Goal: Task Accomplishment & Management: Manage account settings

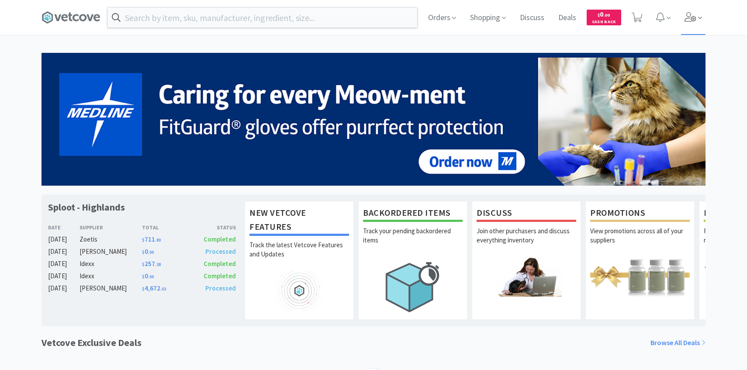
click at [690, 27] on span at bounding box center [693, 17] width 25 height 35
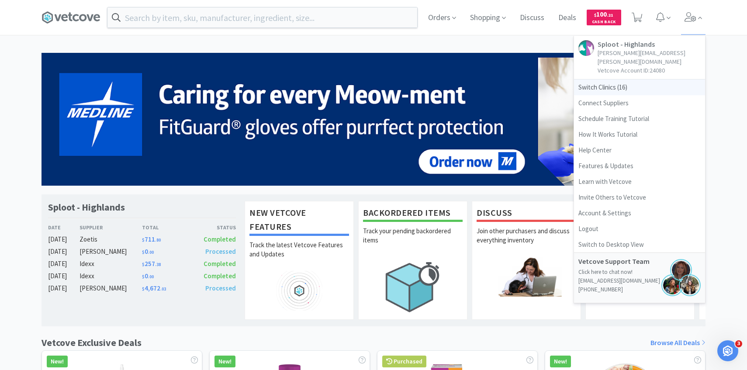
click at [640, 79] on span "Switch Clinics ( 16 )" at bounding box center [639, 87] width 131 height 16
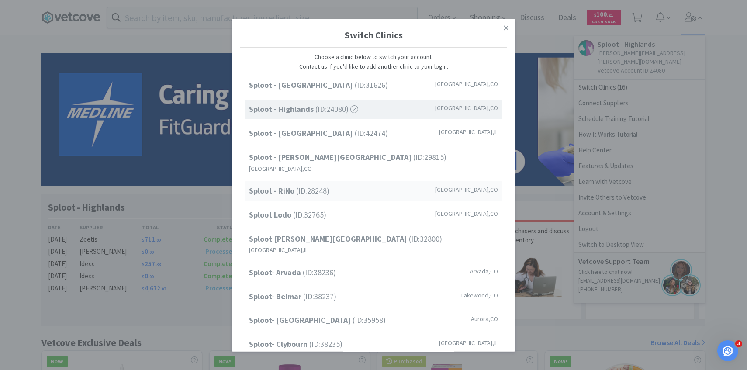
scroll to position [111, 0]
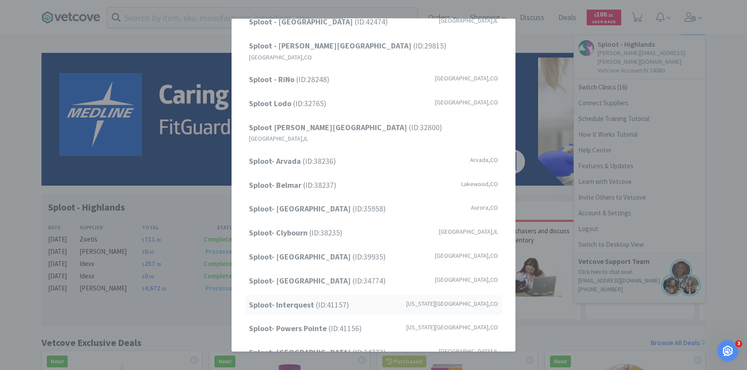
click at [350, 295] on div "Sploot- Interquest (ID: 41157 ) Colorado Springs , CO" at bounding box center [374, 305] width 258 height 20
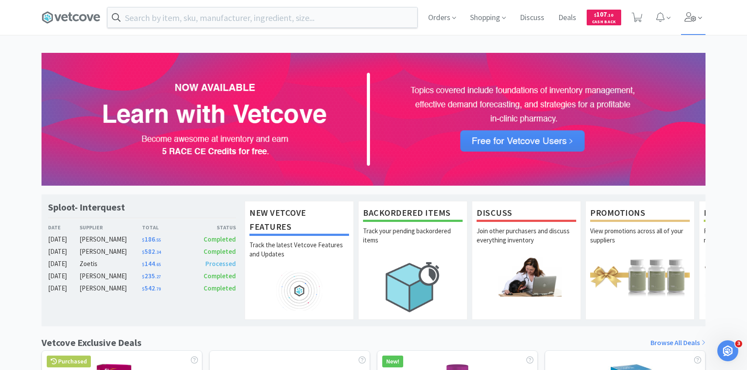
click at [693, 14] on icon at bounding box center [690, 17] width 12 height 10
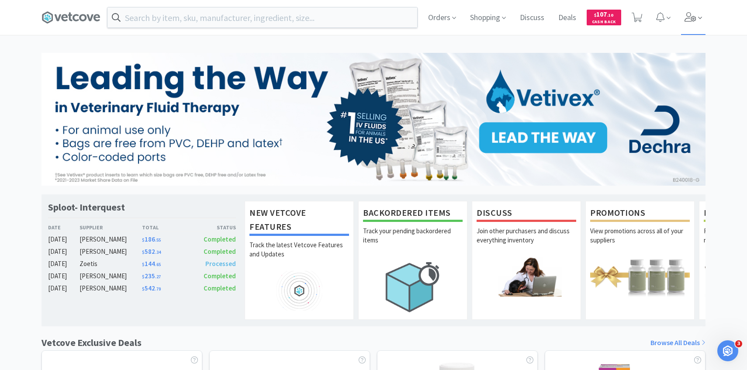
click at [686, 23] on span at bounding box center [693, 17] width 25 height 35
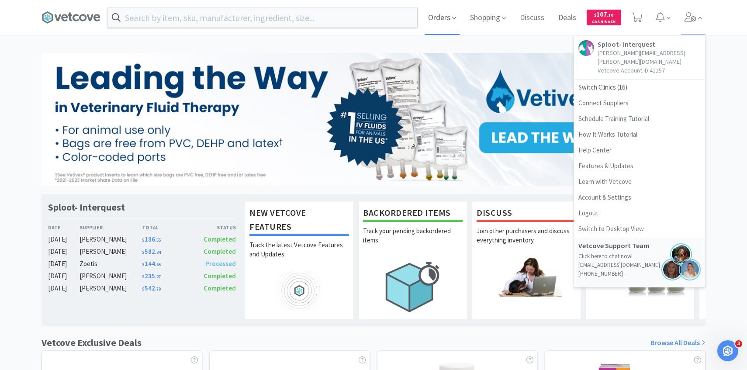
click at [441, 20] on span "Orders" at bounding box center [441, 17] width 35 height 35
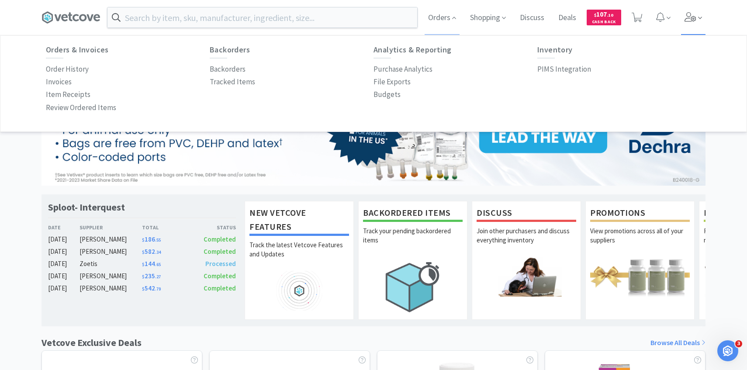
click at [686, 23] on span at bounding box center [693, 17] width 25 height 35
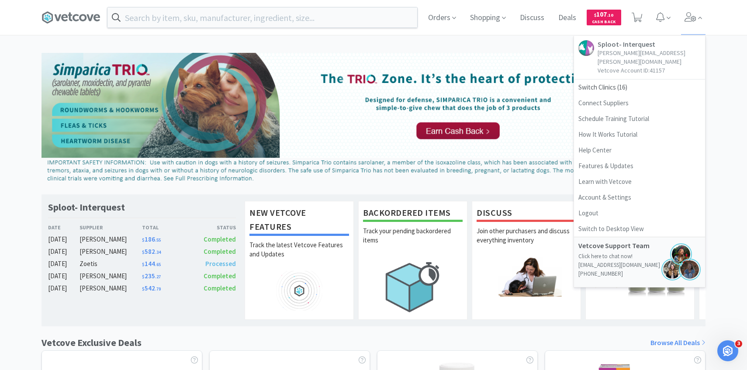
click at [624, 52] on p "[PERSON_NAME][EMAIL_ADDRESS][PERSON_NAME][DOMAIN_NAME]" at bounding box center [648, 56] width 103 height 17
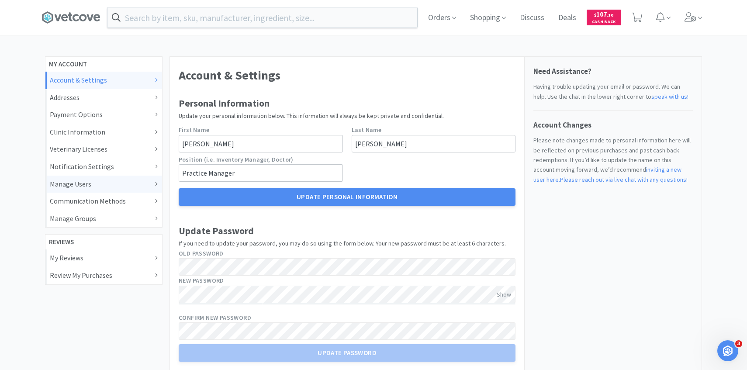
click at [103, 185] on div "Manage Users" at bounding box center [104, 184] width 108 height 11
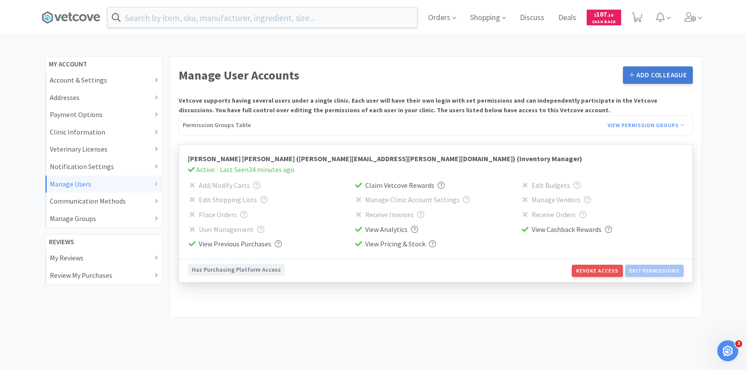
click at [636, 79] on button "Add Colleague" at bounding box center [658, 74] width 70 height 17
select select "BASIC"
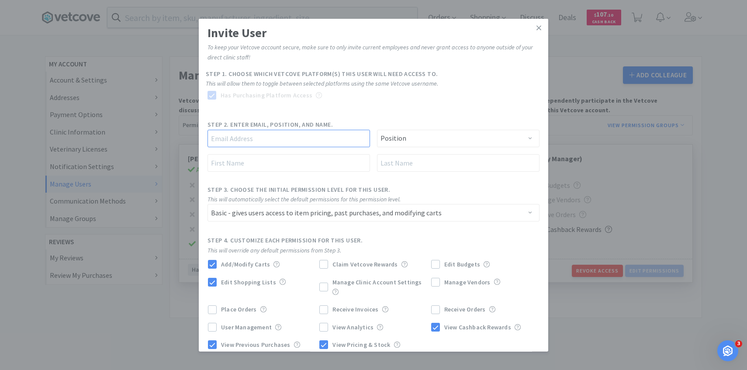
click at [303, 145] on input "text" at bounding box center [288, 137] width 162 height 17
paste input "gabrielle.biacan@splootvets.com"
type input "gabrielle.biacan@splootvets.com"
click at [281, 168] on input "text" at bounding box center [288, 162] width 162 height 17
type input "Gabrielle"
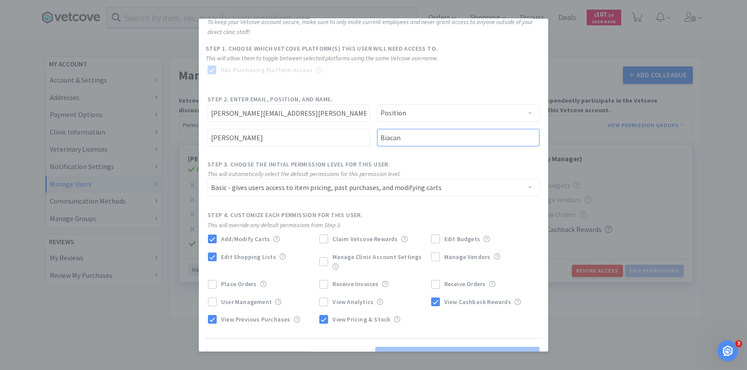
scroll to position [31, 0]
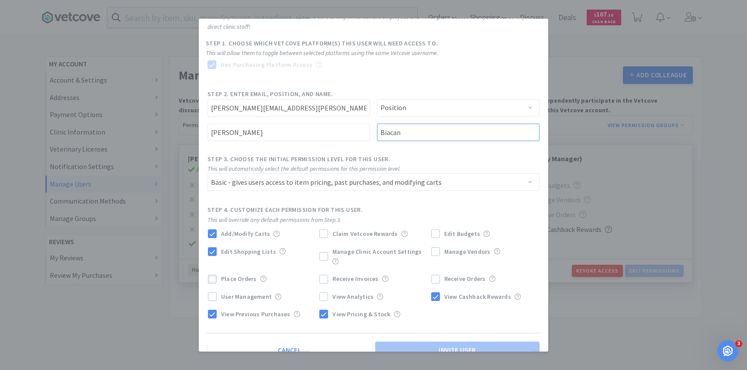
type input "Biacan"
click at [212, 275] on span at bounding box center [212, 279] width 6 height 8
click at [345, 275] on span "Receive Invoices" at bounding box center [355, 279] width 46 height 8
click at [463, 275] on span "Receive Orders" at bounding box center [464, 279] width 41 height 8
select select "PURCHASER"
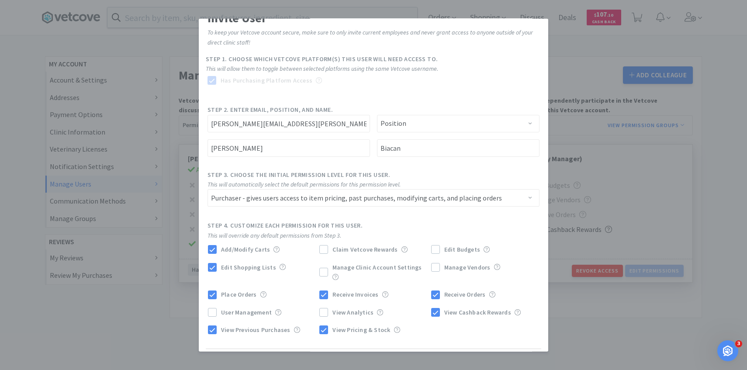
scroll to position [0, 0]
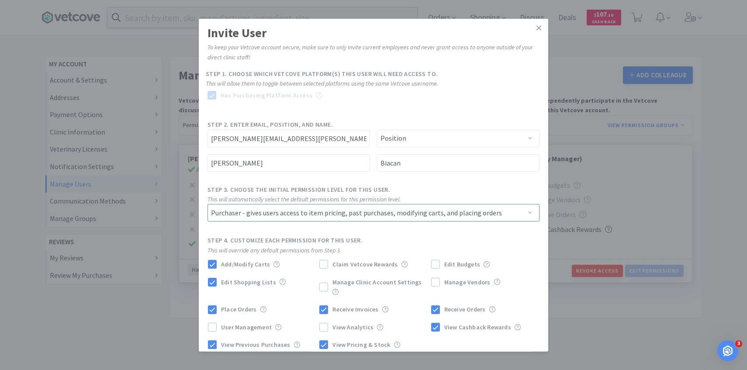
click at [331, 211] on select "Admin - gives users permission to access everything in Vetcove Manager - gives …" at bounding box center [373, 212] width 332 height 17
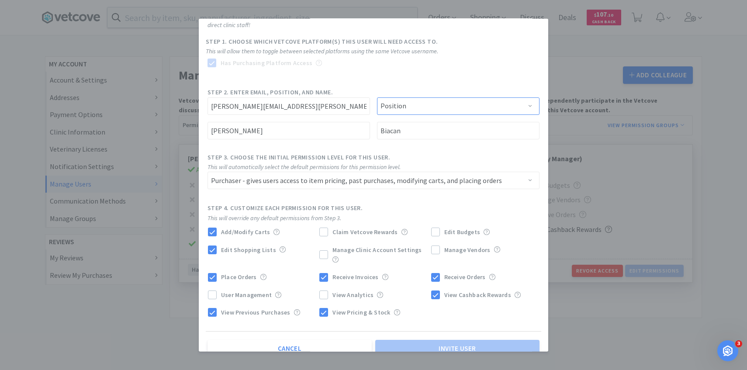
click at [426, 104] on select "Position Practice Manager Office Manager Practice Owner Veterinarian Hospital D…" at bounding box center [458, 105] width 162 height 17
select select "Practice Manager"
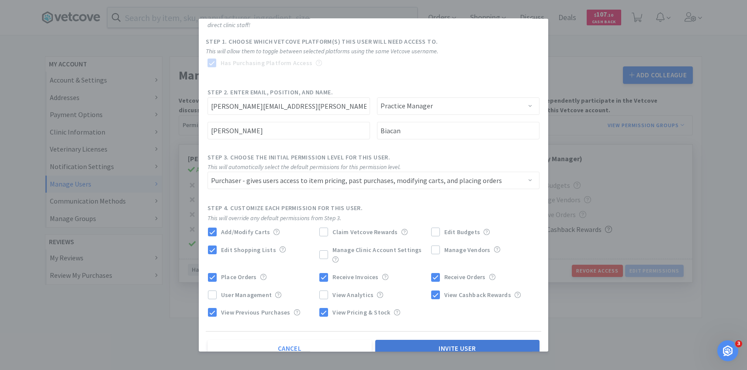
click at [465, 342] on button "Invite User" at bounding box center [457, 347] width 164 height 17
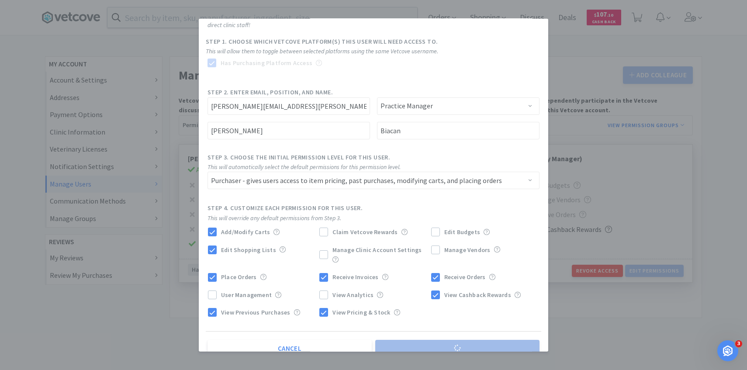
select select
select select "BASIC"
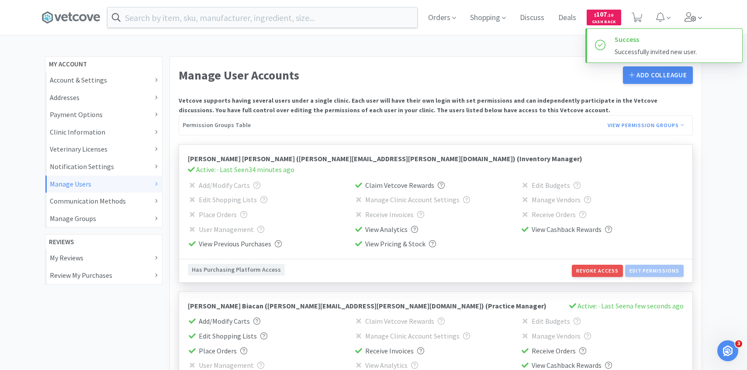
click at [693, 18] on icon at bounding box center [690, 17] width 12 height 10
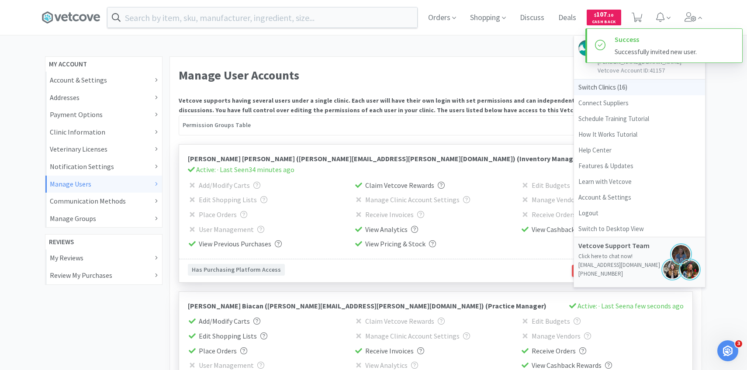
click at [614, 79] on span "Switch Clinics ( 16 )" at bounding box center [639, 87] width 131 height 16
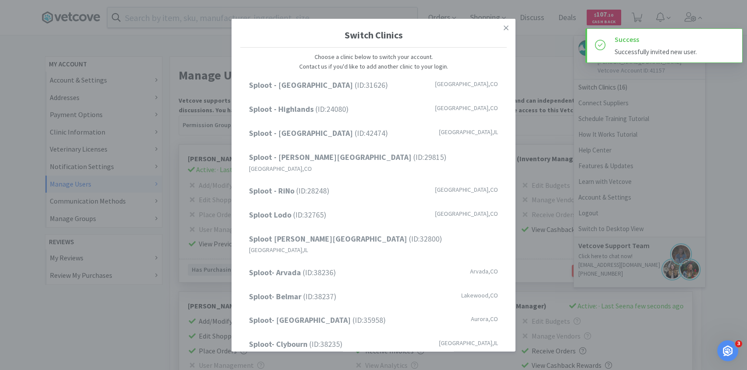
scroll to position [111, 0]
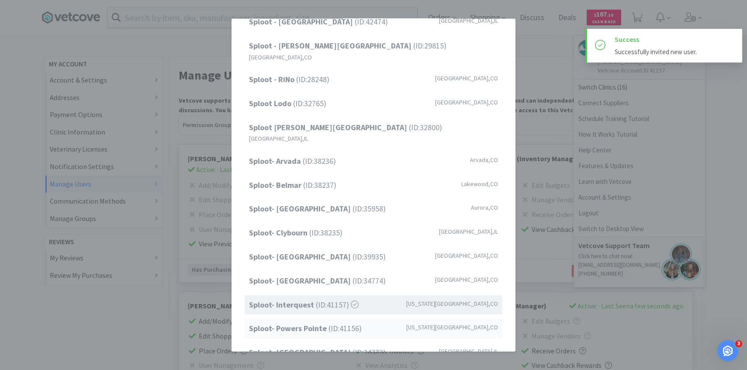
click at [349, 319] on div "Sploot- Powers Pointe (ID: 41156 ) Colorado Springs , CO" at bounding box center [374, 329] width 258 height 20
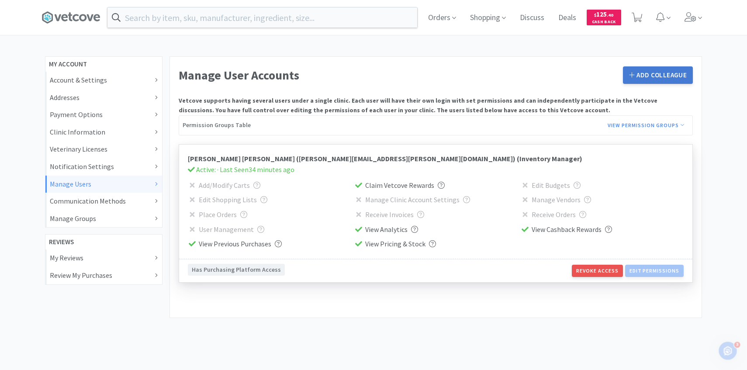
click at [631, 83] on button "Add Colleague" at bounding box center [658, 74] width 70 height 17
select select "BASIC"
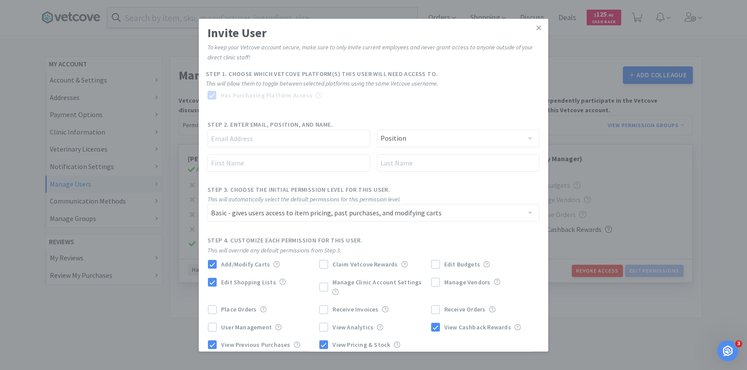
click at [279, 129] on div at bounding box center [288, 138] width 169 height 24
click at [255, 139] on input "text" at bounding box center [288, 137] width 162 height 17
paste input "[PERSON_NAME][EMAIL_ADDRESS][PERSON_NAME][DOMAIN_NAME]"
type input "gabrielle.biacan@splootvets.com"
click at [406, 142] on select "Position Practice Manager Office Manager Practice Owner Veterinarian Hospital D…" at bounding box center [458, 137] width 162 height 17
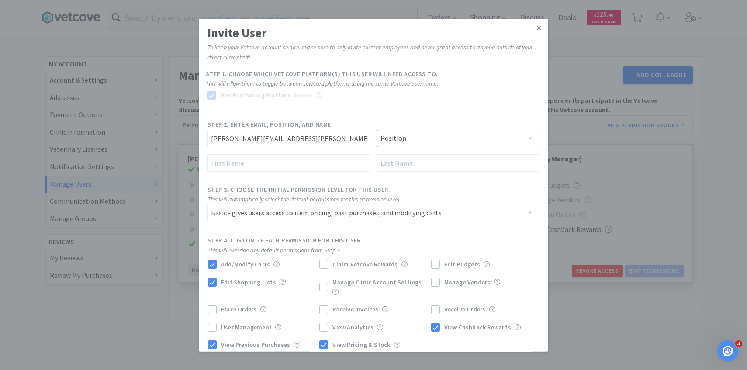
select select "Practice Manager"
click at [289, 167] on input "text" at bounding box center [288, 162] width 162 height 17
type input "Gabrielle"
click at [405, 159] on input "text" at bounding box center [458, 162] width 162 height 17
type input "Biacan"
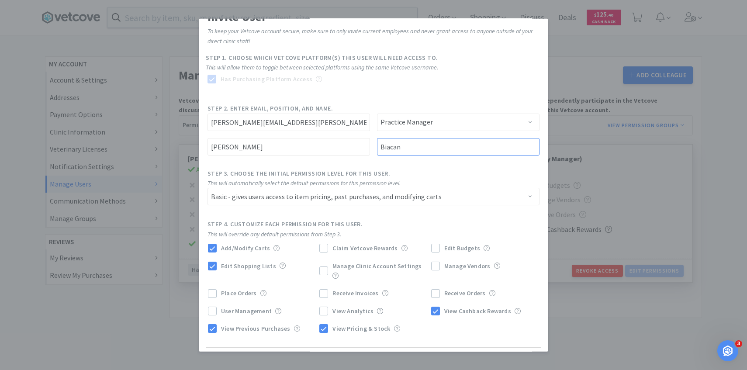
scroll to position [21, 0]
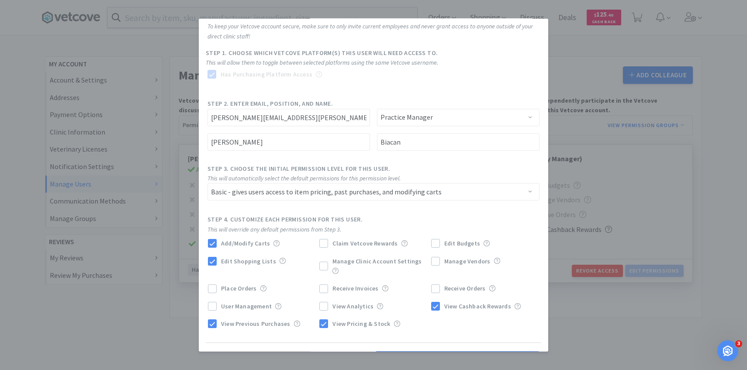
click at [236, 284] on span "Place Orders" at bounding box center [238, 288] width 35 height 8
click at [360, 284] on span "Receive Invoices" at bounding box center [355, 288] width 46 height 8
click at [441, 283] on label "Receive Orders" at bounding box center [485, 288] width 108 height 10
select select "PURCHASER"
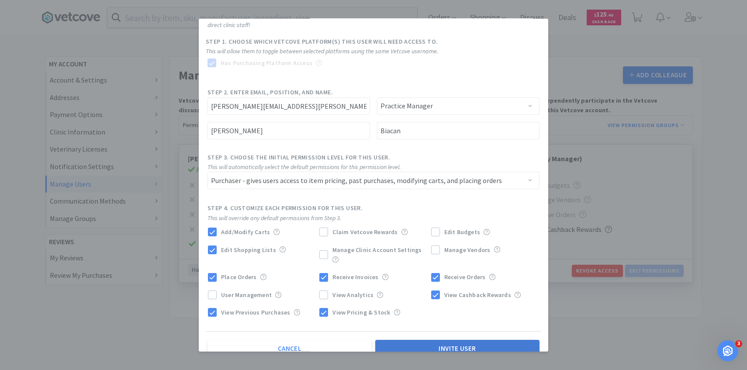
click at [448, 342] on button "Invite User" at bounding box center [457, 347] width 164 height 17
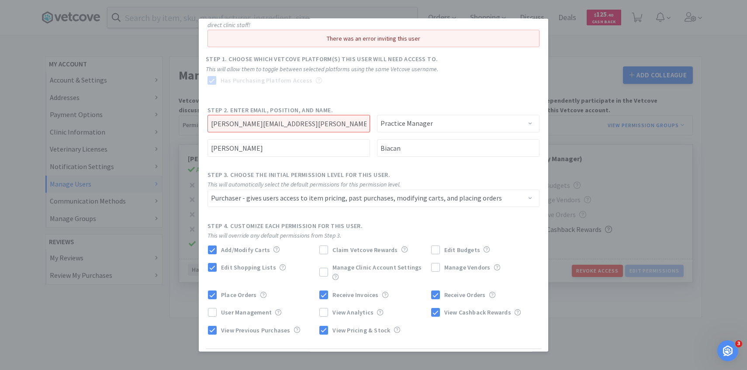
click at [320, 132] on div "gabrielle.biacan@splootvets.com A profile with this email address already exists" at bounding box center [288, 123] width 169 height 24
click at [320, 125] on input "gabrielle.biacan@splootvets.com" at bounding box center [288, 123] width 162 height 17
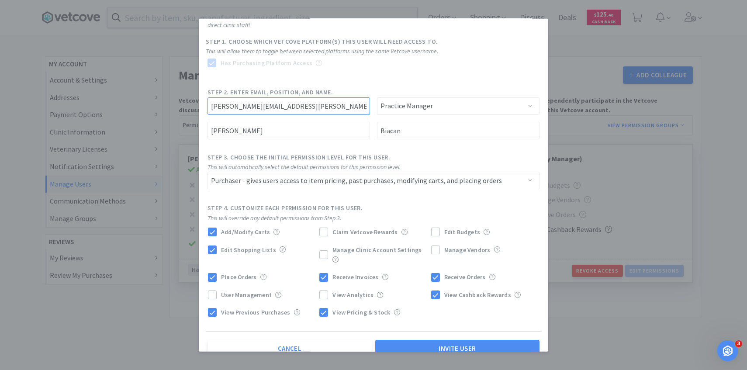
type input "gabrielle.biacan@splootvets.com"
click at [461, 346] on button "Invite User" at bounding box center [457, 347] width 164 height 17
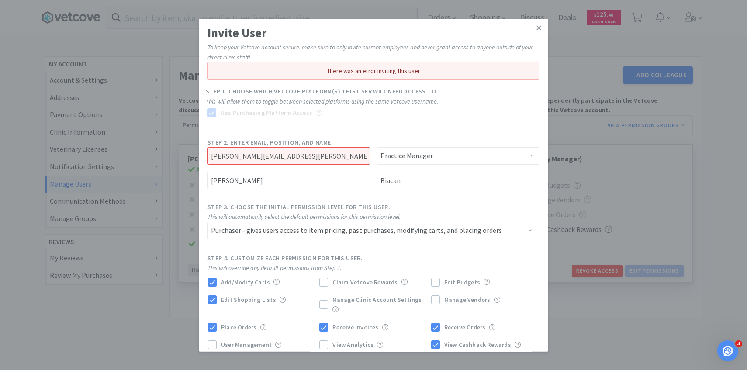
scroll to position [50, 0]
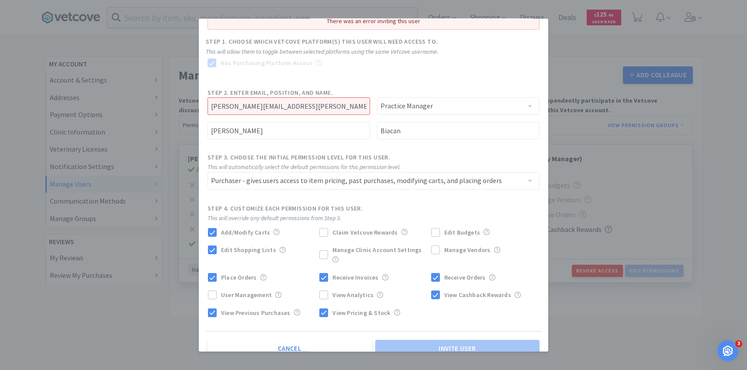
click at [627, 255] on div "Invite User To keep your Vetcove account secure, make sure to only invite curre…" at bounding box center [373, 185] width 747 height 370
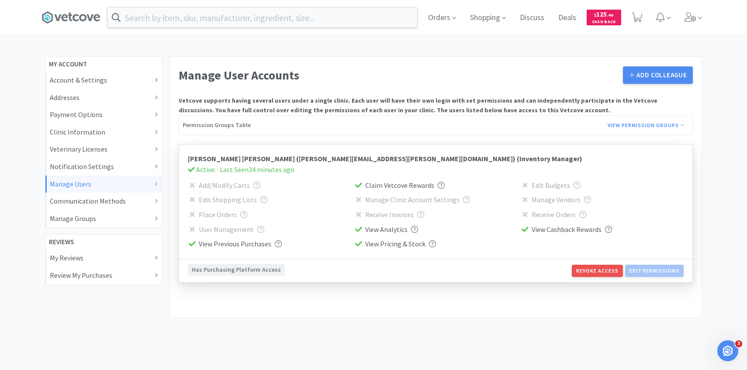
click at [722, 348] on icon "Open Intercom Messenger" at bounding box center [728, 351] width 14 height 14
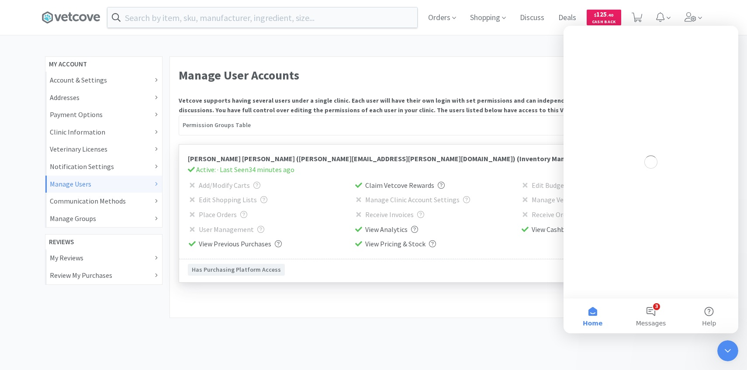
scroll to position [0, 0]
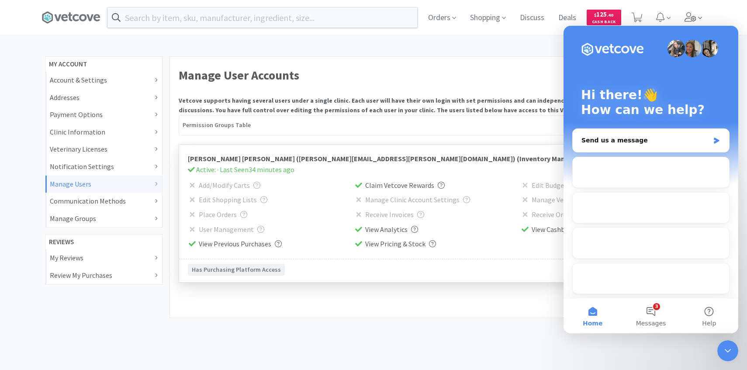
click at [689, 15] on icon at bounding box center [690, 17] width 12 height 10
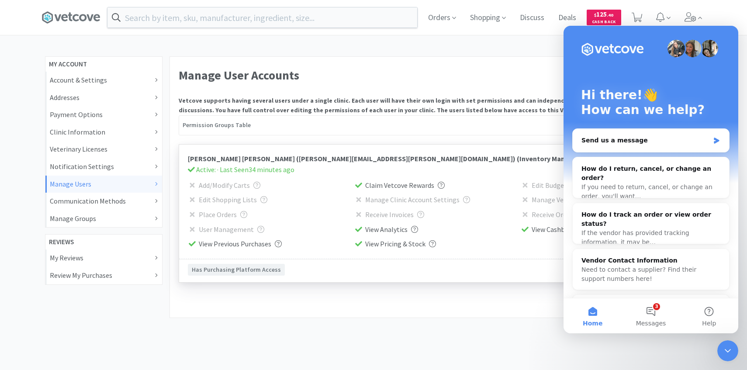
click at [726, 340] on body "Orders Shopping Discuss Discuss Deals Deals $ 125 . 40 Cash Back Sploot- Powers…" at bounding box center [373, 185] width 747 height 370
click at [726, 349] on icon "Close Intercom Messenger" at bounding box center [727, 350] width 10 height 10
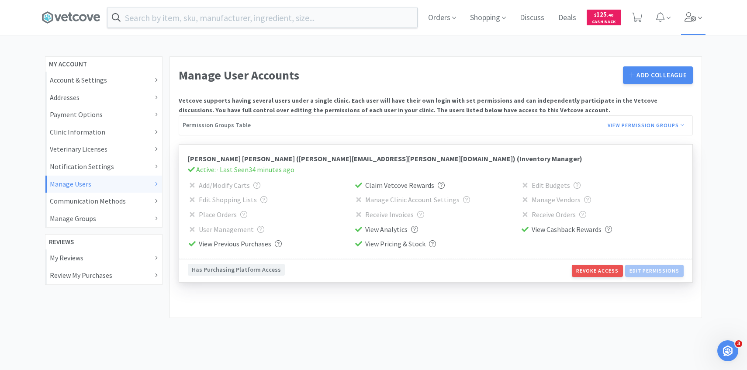
click at [691, 18] on icon at bounding box center [690, 17] width 12 height 10
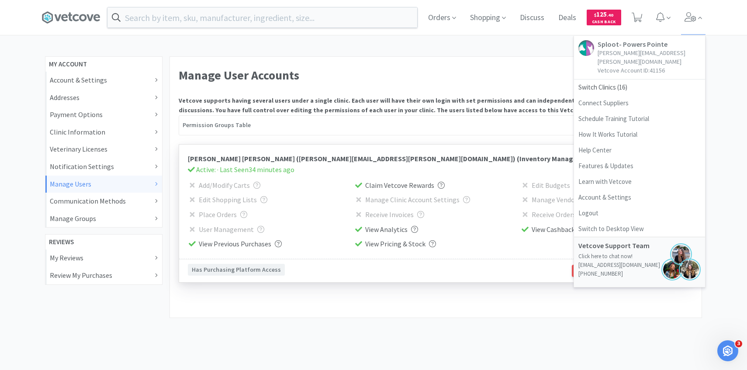
click at [728, 351] on icon "Open Intercom Messenger" at bounding box center [727, 350] width 6 height 7
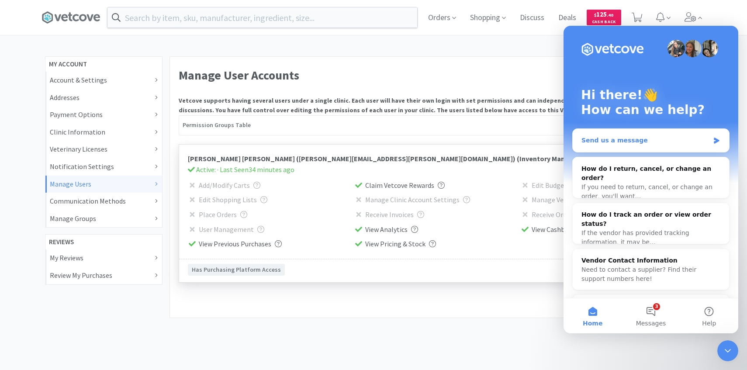
click at [635, 148] on div "Send us a message" at bounding box center [650, 140] width 156 height 23
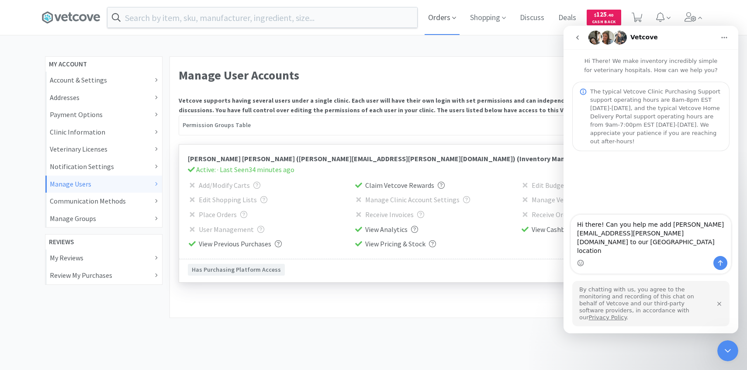
type textarea "Hi there! Can you help me add gabrielle.biacan@splootvets.com to our Powers Poi…"
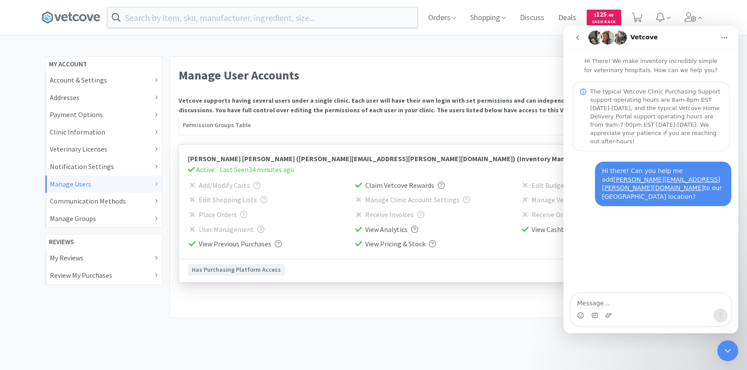
click at [728, 354] on icon "Close Intercom Messenger" at bounding box center [727, 350] width 10 height 10
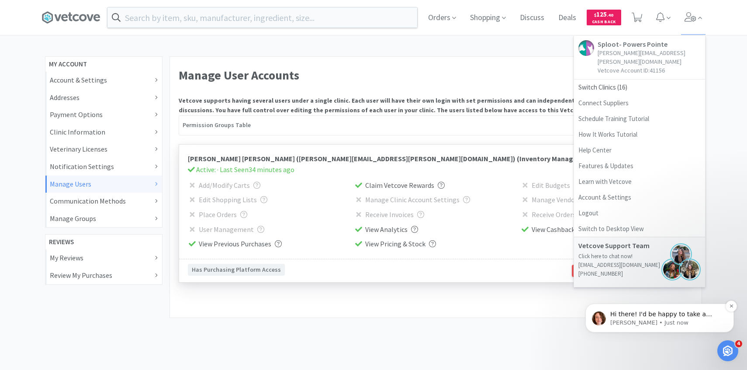
click at [676, 327] on div "Hi there! I'd be happy to take a look! Anna • Just now" at bounding box center [659, 317] width 148 height 29
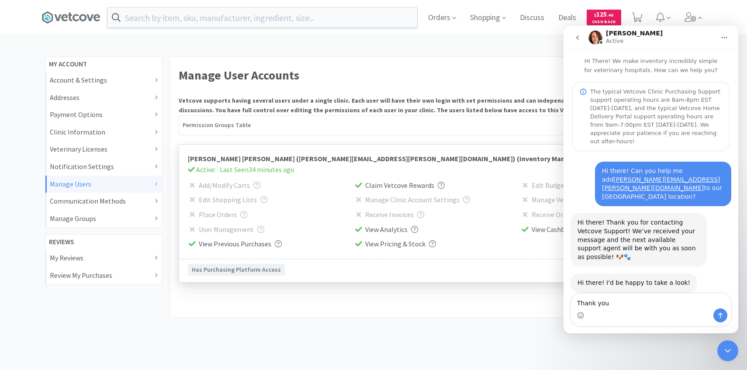
type textarea "Thank you!"
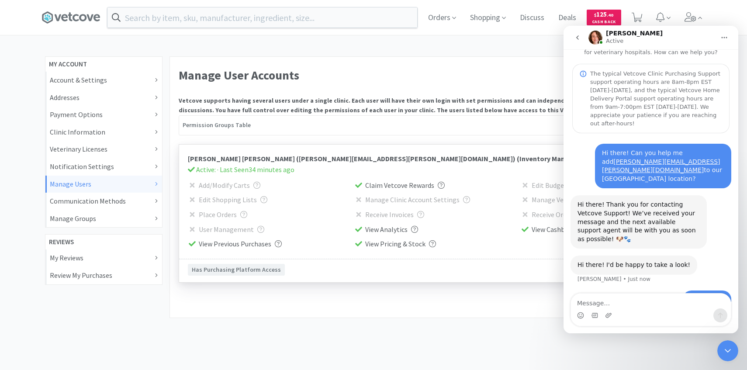
click at [727, 353] on icon "Close Intercom Messenger" at bounding box center [727, 350] width 10 height 10
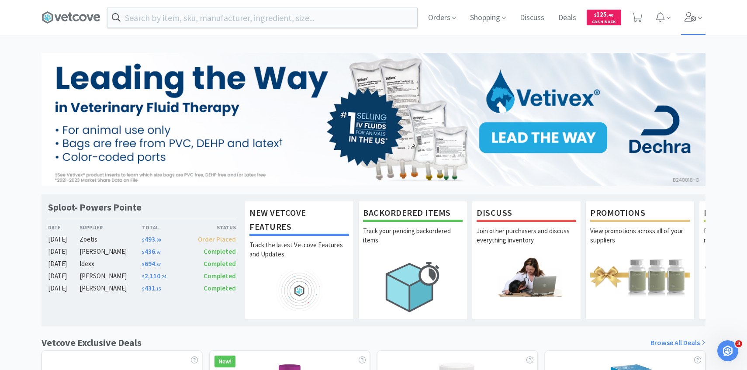
click at [691, 20] on icon at bounding box center [690, 17] width 12 height 10
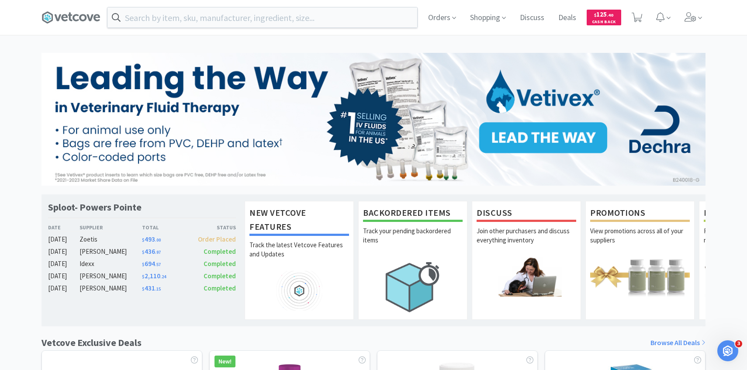
click at [732, 352] on icon "Open Intercom Messenger" at bounding box center [728, 351] width 14 height 14
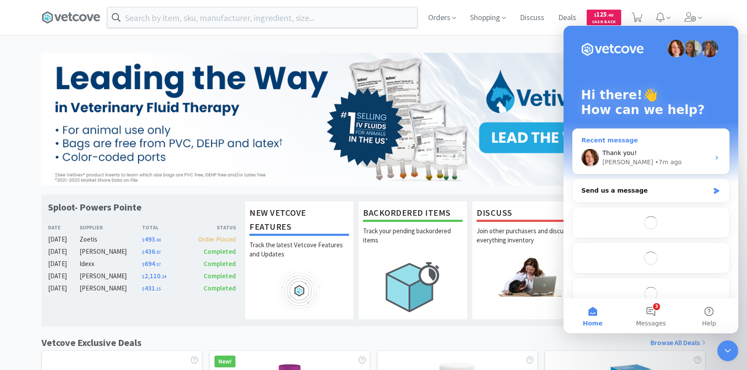
click at [642, 147] on div "Thank you! Anna • 7m ago" at bounding box center [650, 157] width 156 height 32
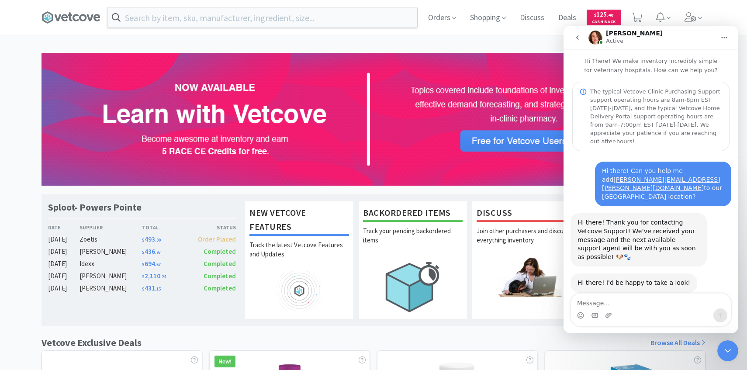
scroll to position [18, 0]
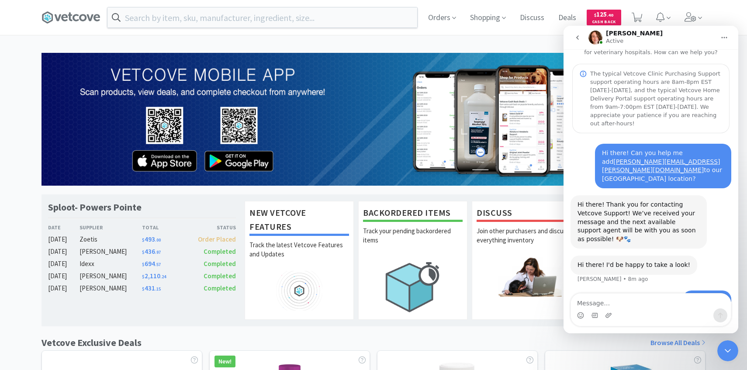
click at [736, 341] on div at bounding box center [727, 350] width 21 height 21
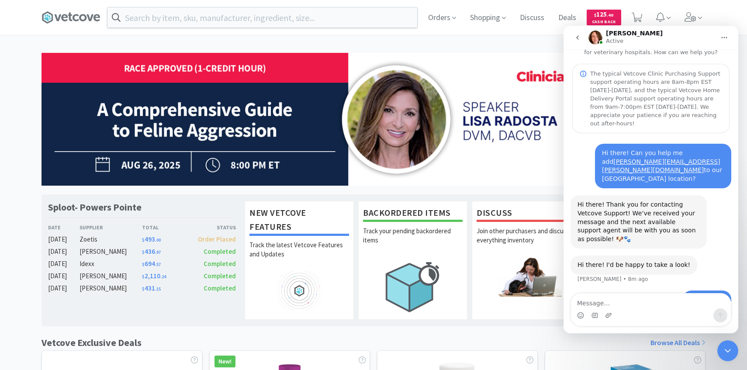
click at [725, 346] on icon "Close Intercom Messenger" at bounding box center [727, 350] width 10 height 10
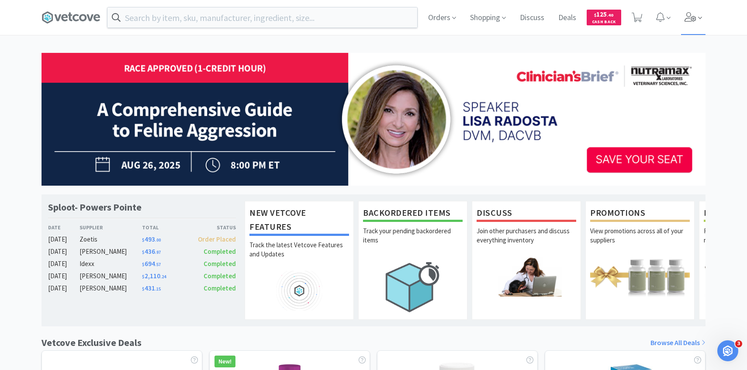
click at [692, 6] on span at bounding box center [693, 17] width 25 height 35
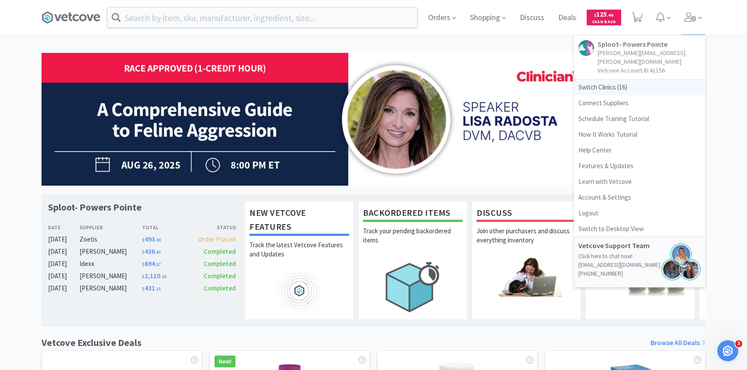
click at [639, 79] on span "Switch Clinics ( 16 )" at bounding box center [639, 87] width 131 height 16
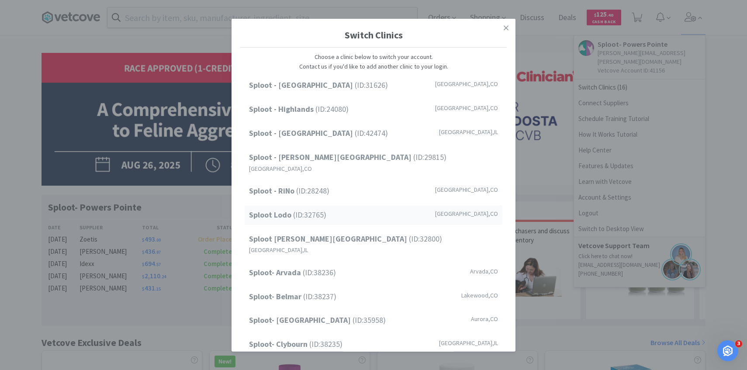
scroll to position [111, 0]
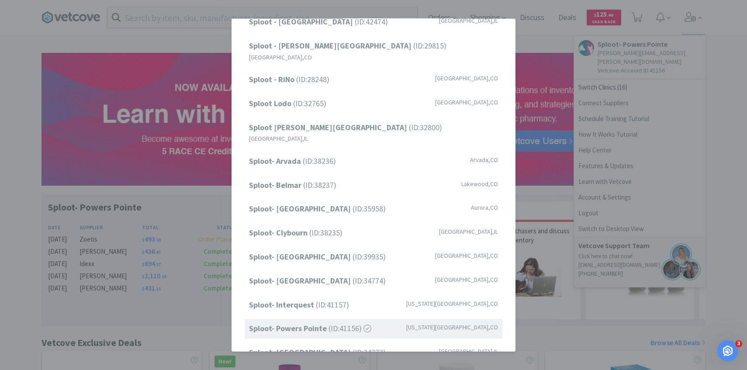
click at [549, 247] on div "Switch Clinics Choose a clinic below to switch your account. Contact us if you'…" at bounding box center [373, 185] width 747 height 370
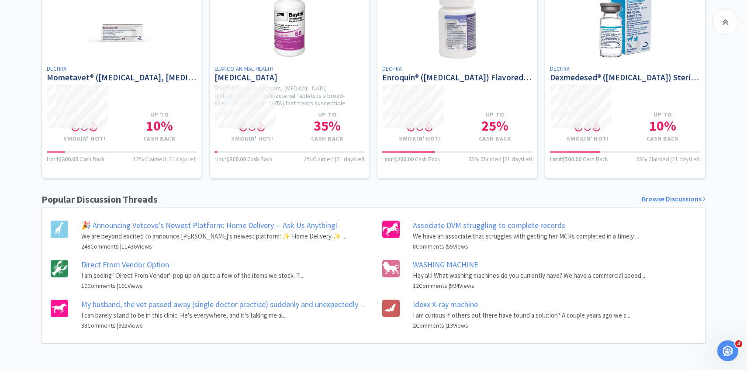
scroll to position [0, 0]
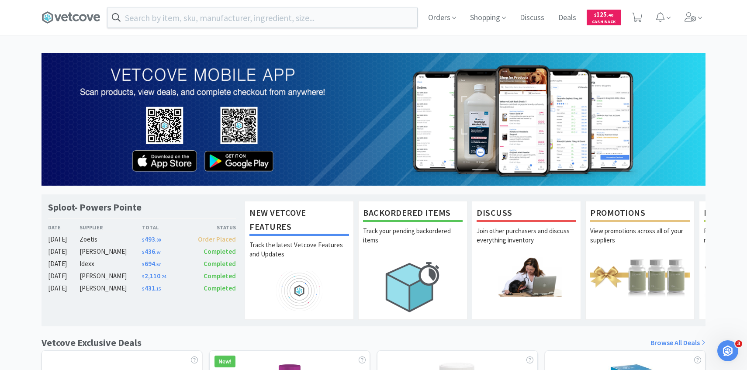
click at [726, 350] on icon "Open Intercom Messenger" at bounding box center [728, 351] width 14 height 14
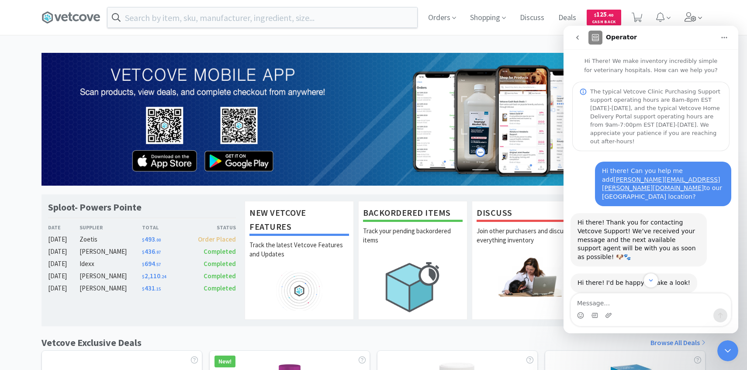
click at [698, 15] on icon at bounding box center [700, 18] width 4 height 8
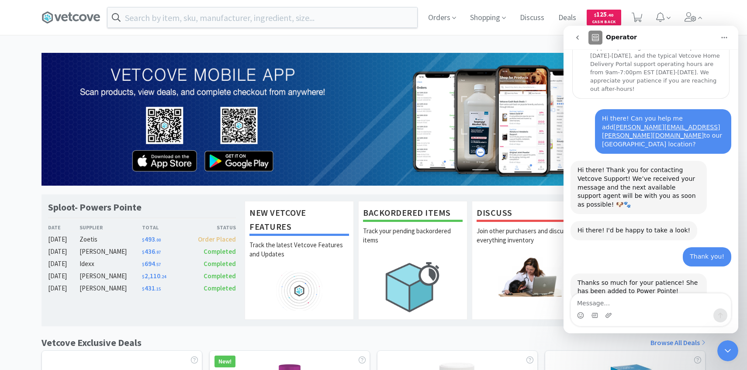
click at [726, 345] on div "Close Intercom Messenger" at bounding box center [727, 350] width 21 height 21
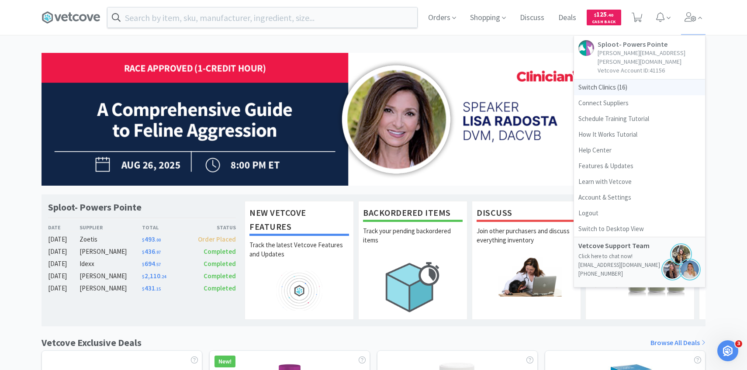
click at [658, 79] on span "Switch Clinics ( 16 )" at bounding box center [639, 87] width 131 height 16
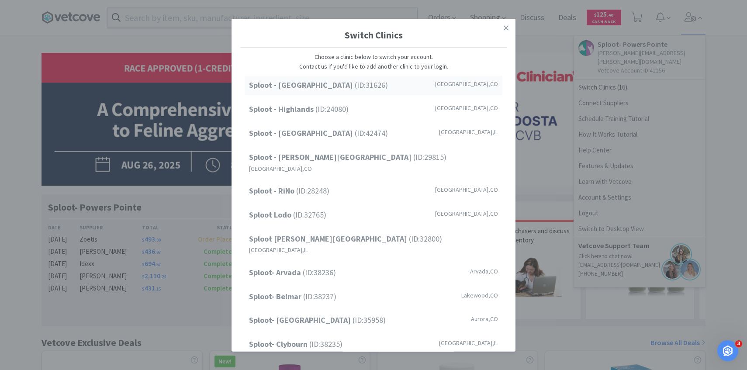
click at [355, 84] on span "Sploot - Cherry Creek (ID: 31626 )" at bounding box center [318, 85] width 139 height 13
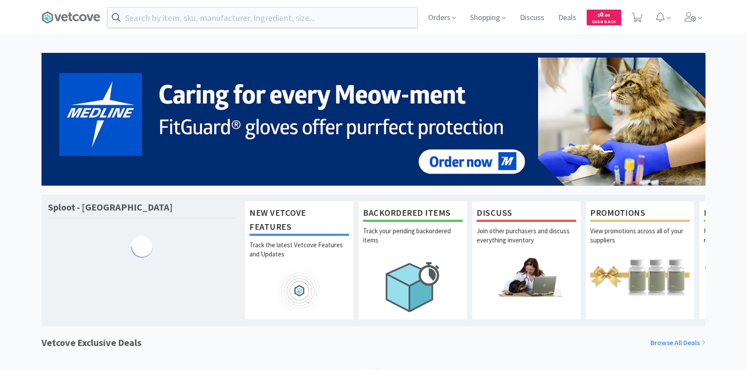
click at [228, 17] on input "text" at bounding box center [262, 17] width 310 height 20
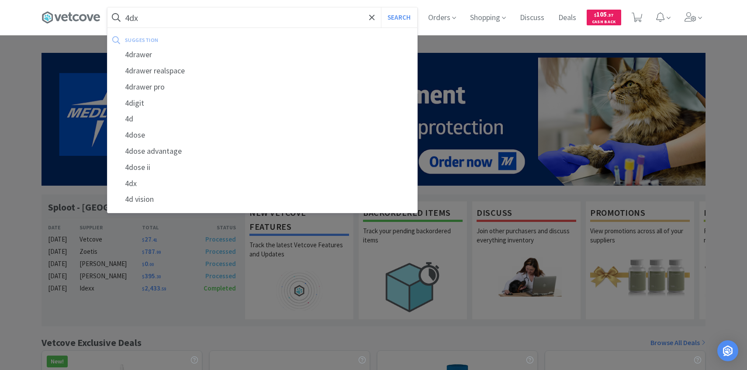
type input "4dx"
click at [381, 7] on button "Search" at bounding box center [399, 17] width 36 height 20
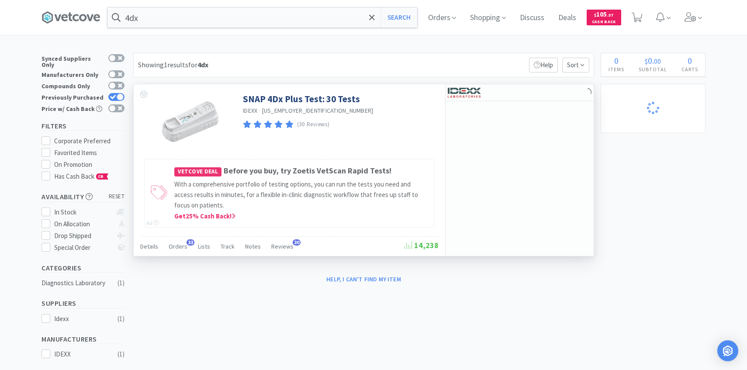
select select "1"
click at [177, 246] on span "Orders" at bounding box center [178, 246] width 19 height 8
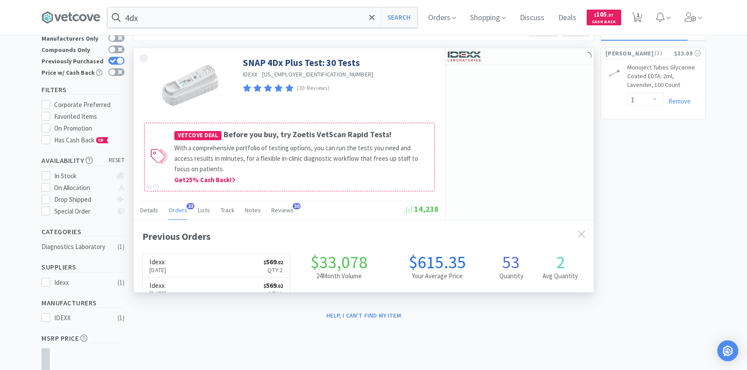
scroll to position [234, 460]
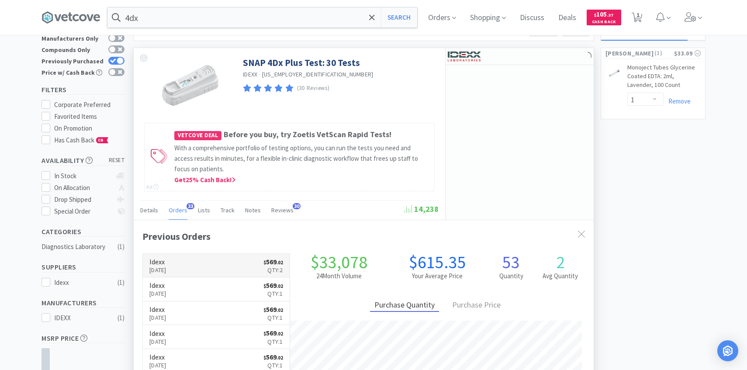
click at [198, 257] on link "Idexx [DATE] $ 569 . 02 Qty: 2" at bounding box center [216, 266] width 147 height 24
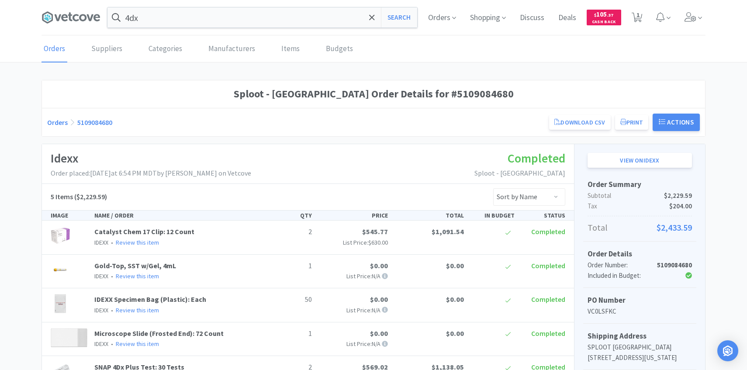
select select "1"
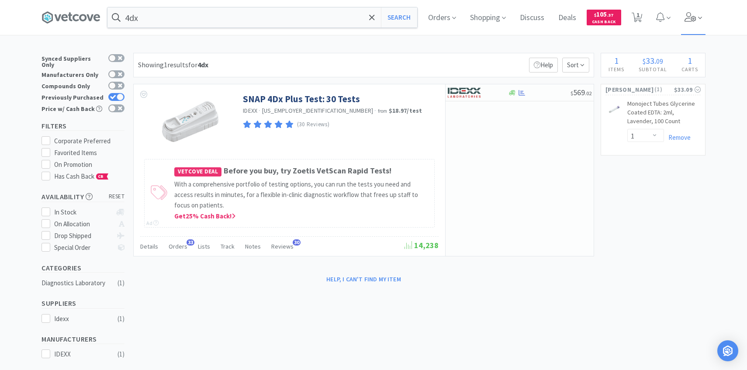
click at [682, 16] on span at bounding box center [693, 17] width 25 height 35
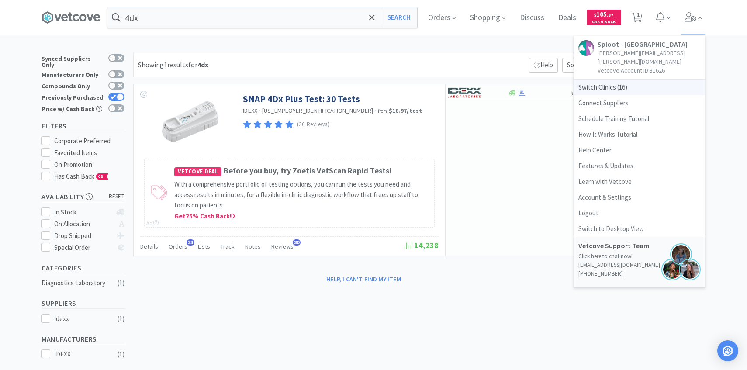
click at [632, 79] on span "Switch Clinics ( 16 )" at bounding box center [639, 87] width 131 height 16
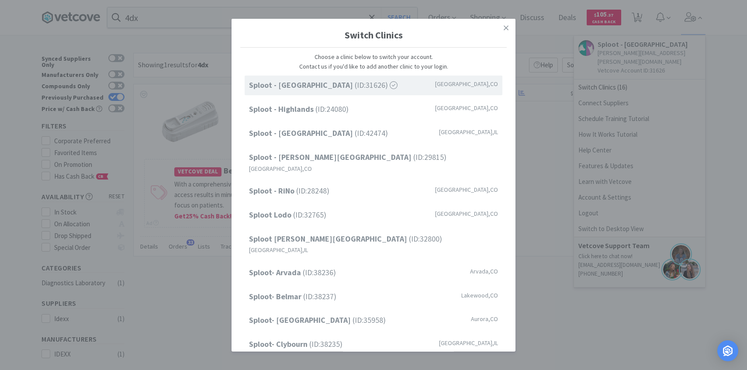
scroll to position [111, 0]
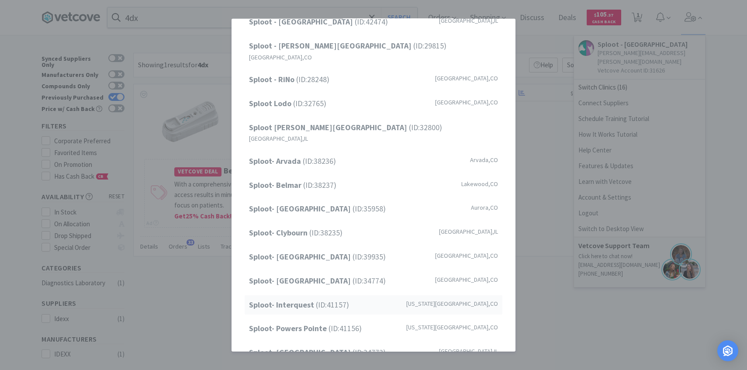
click at [361, 295] on div "Sploot- Interquest (ID: 41157 ) [US_STATE][GEOGRAPHIC_DATA] , [GEOGRAPHIC_DATA]" at bounding box center [374, 305] width 258 height 20
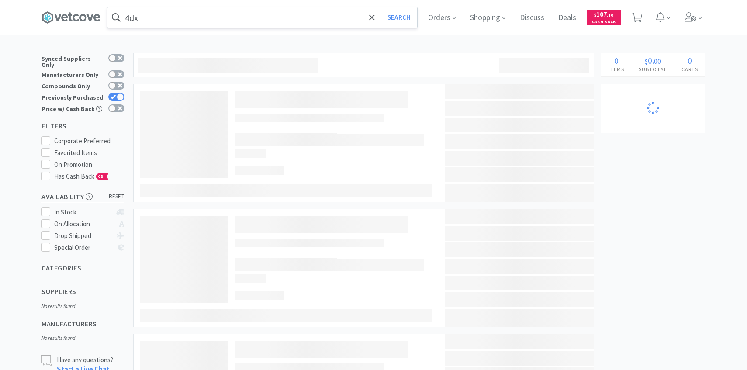
click at [192, 20] on input "4dx" at bounding box center [262, 17] width 310 height 20
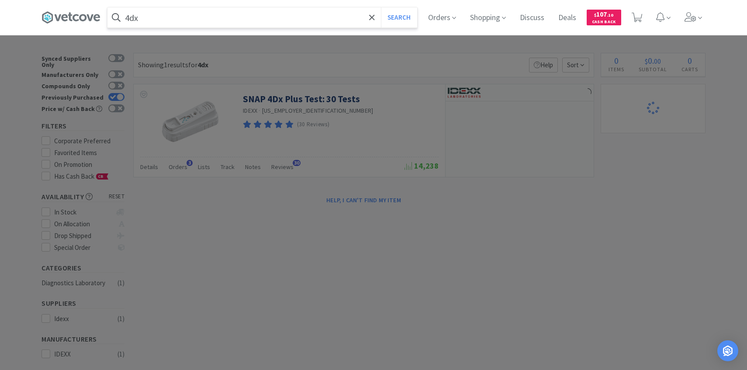
type input "g"
select select "1"
type input "gab"
select select "4"
select select "1"
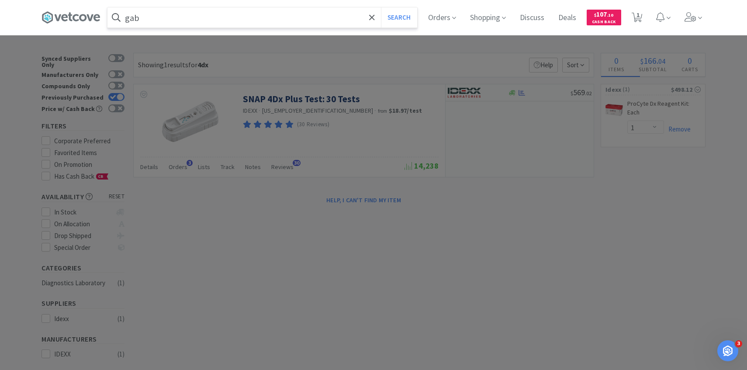
select select "1"
select select "2"
select select "5"
select select "6"
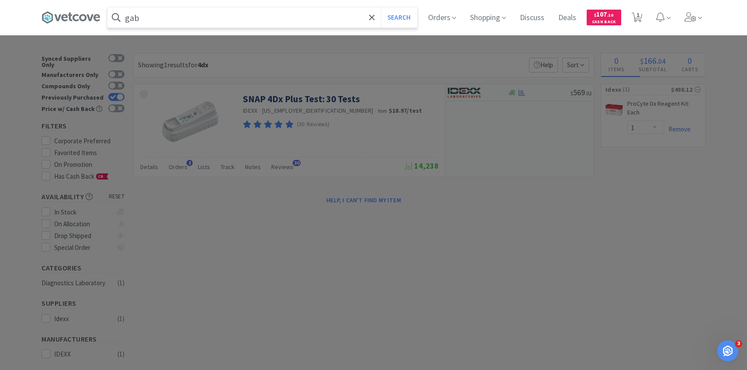
select select "5"
select select "1"
select select "10"
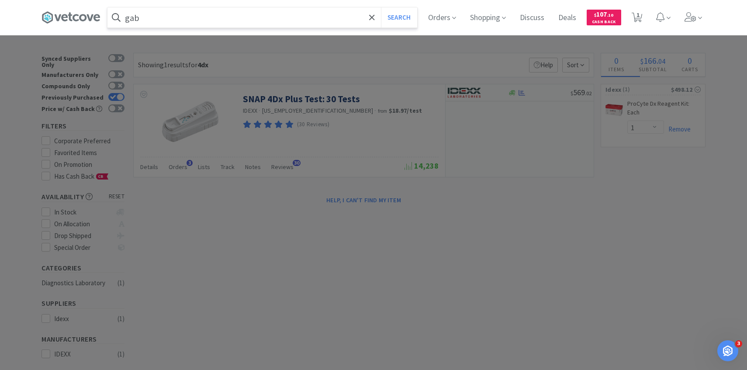
select select "5"
select select "10"
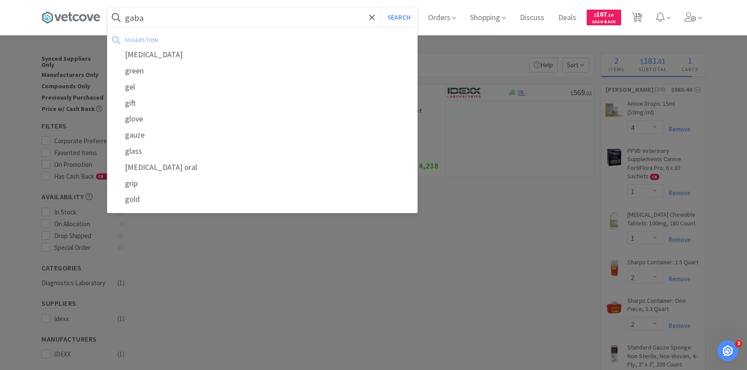
type input "gaba"
click at [381, 7] on button "Search" at bounding box center [399, 17] width 36 height 20
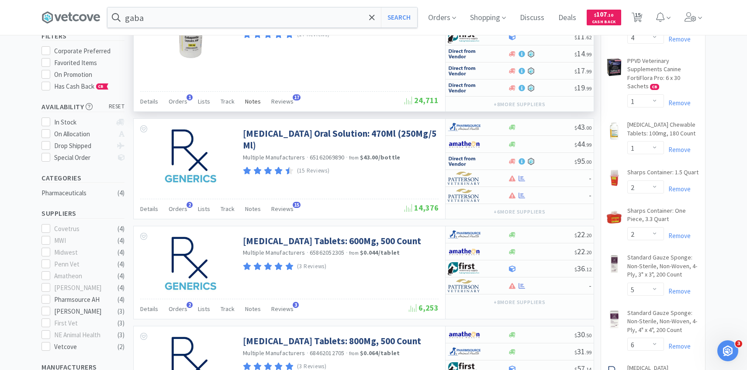
scroll to position [103, 0]
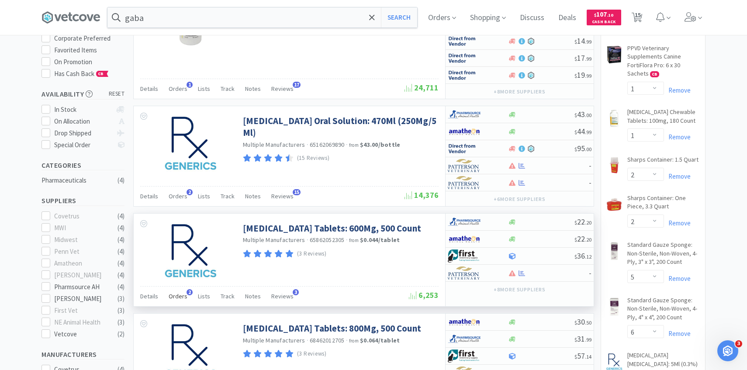
click at [176, 301] on div "Orders 2" at bounding box center [178, 297] width 19 height 17
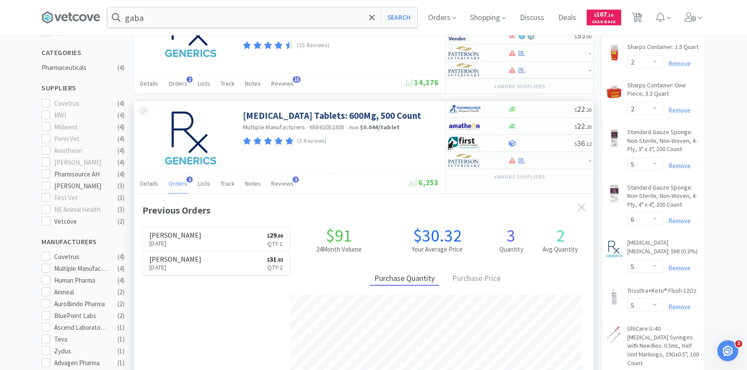
scroll to position [211, 0]
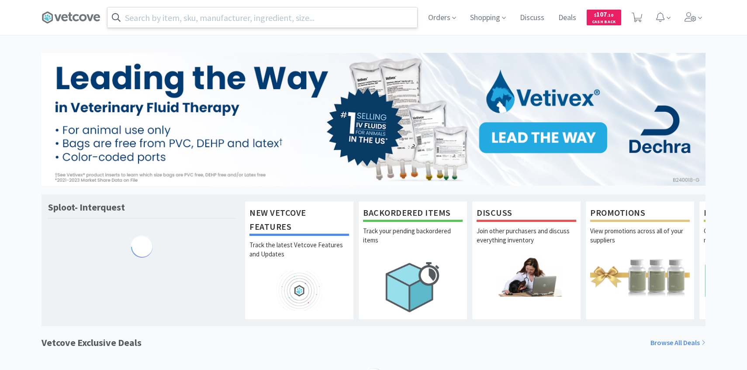
click at [203, 19] on input "text" at bounding box center [262, 17] width 310 height 20
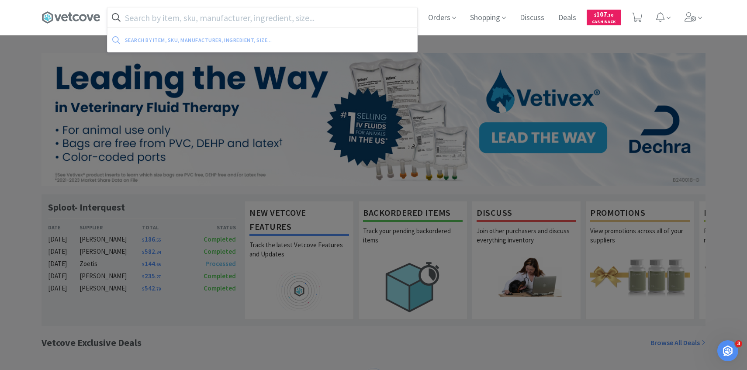
type input "s"
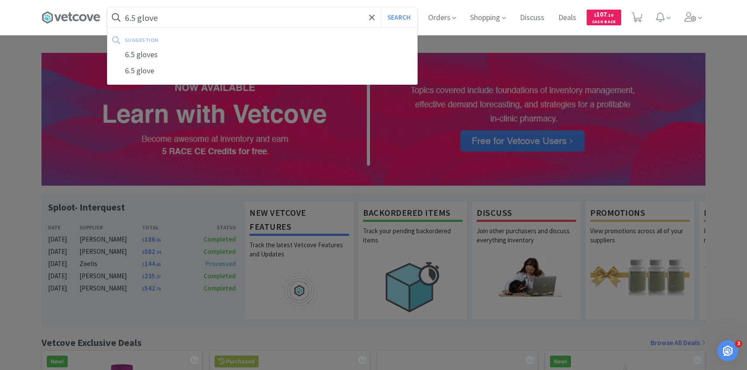
type input "6.5 glove"
click at [381, 7] on button "Search" at bounding box center [399, 17] width 36 height 20
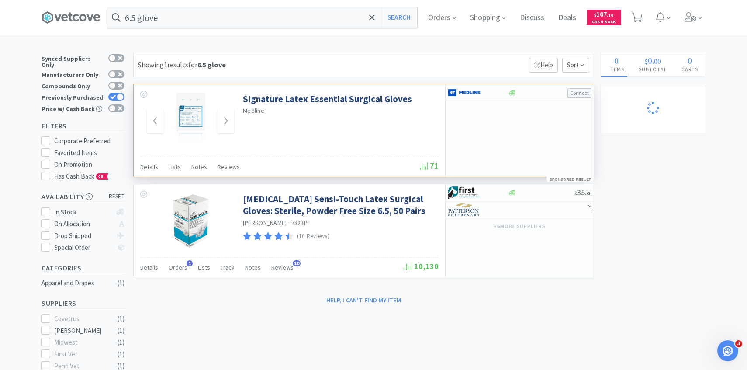
select select "10"
select select "5"
select select "10"
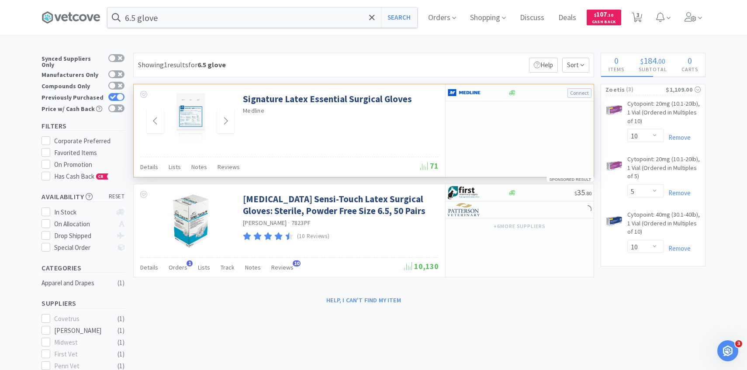
select select "4"
select select "1"
select select "2"
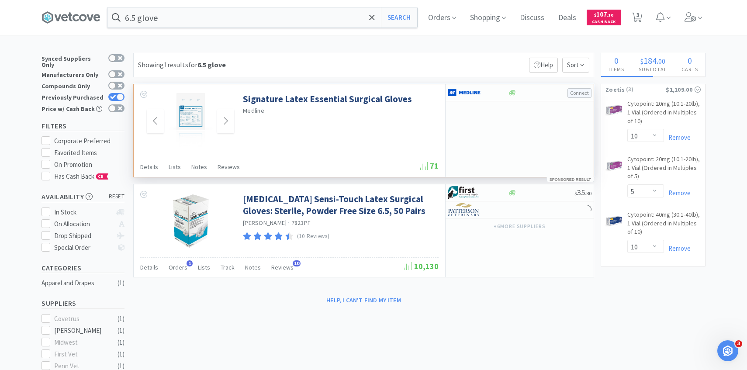
select select "5"
select select "6"
select select "5"
select select "1"
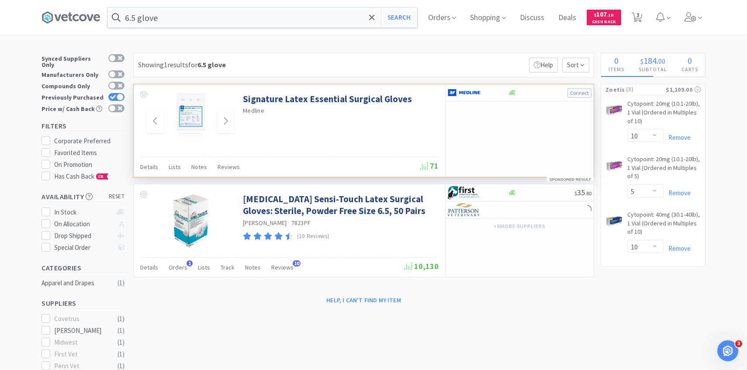
select select "1"
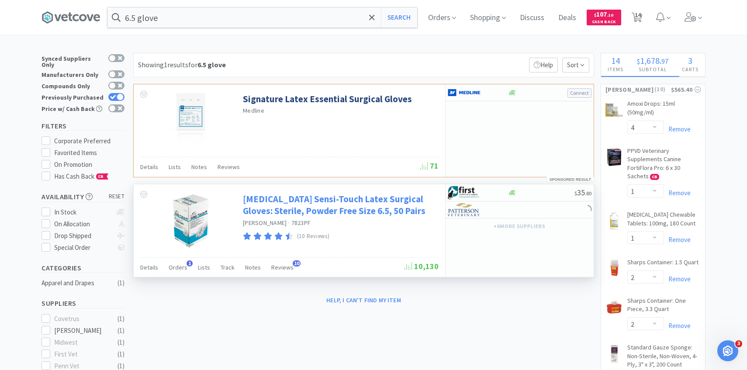
click at [337, 214] on link "Encore Sensi-Touch Latex Surgical Gloves: Sterile, Powder Free Size 6.5, 50 Pai…" at bounding box center [339, 205] width 193 height 24
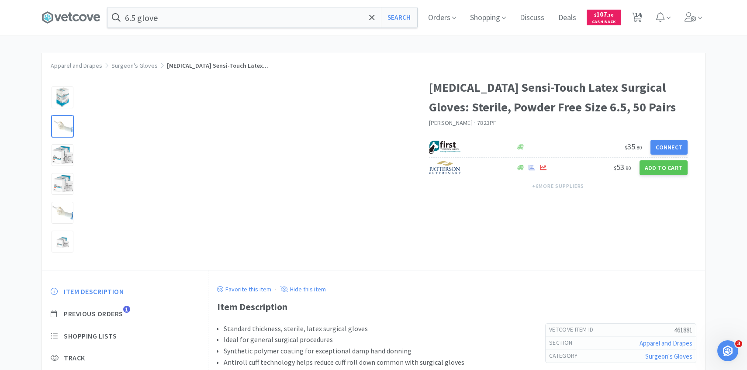
click at [65, 127] on div at bounding box center [63, 126] width 22 height 22
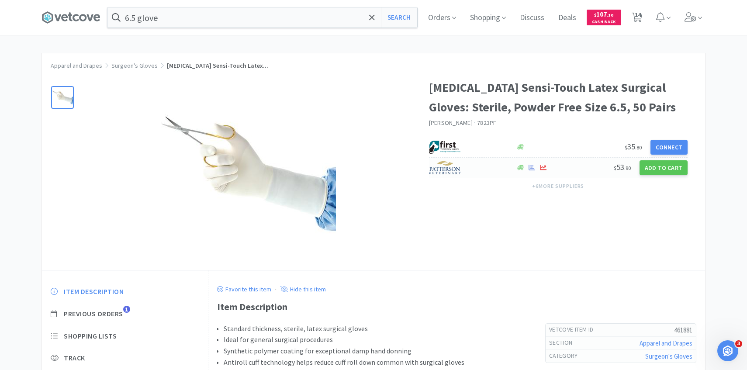
click at [486, 167] on div at bounding box center [468, 167] width 78 height 15
select select "1"
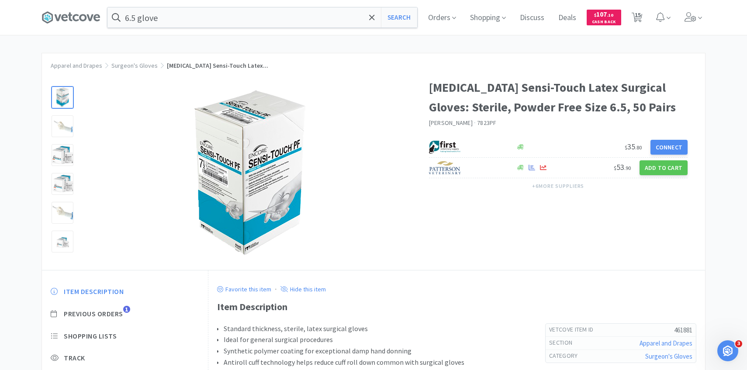
select select "4"
select select "1"
select select "2"
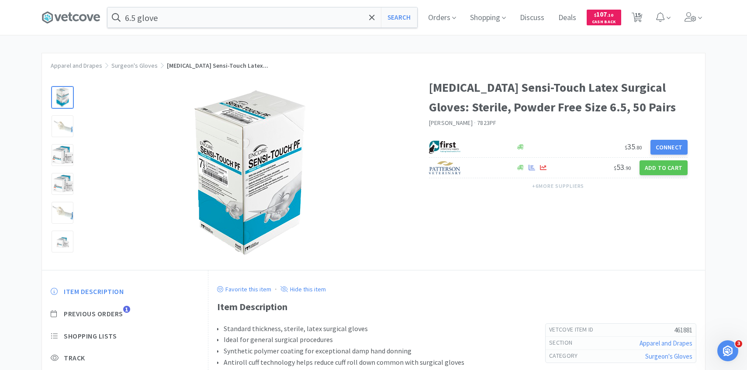
select select "5"
select select "6"
select select "5"
select select "1"
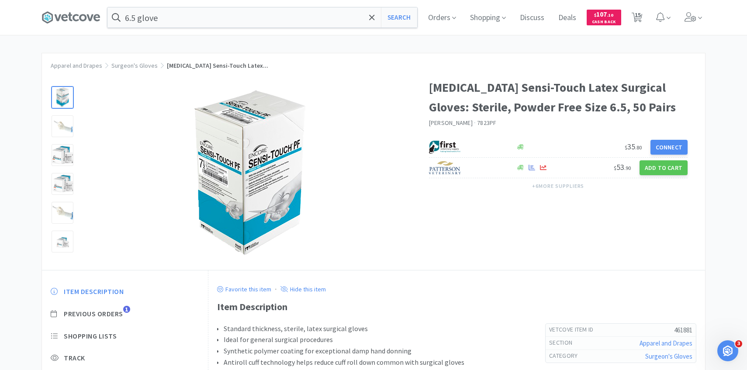
select select "1"
select select "10"
select select "5"
select select "10"
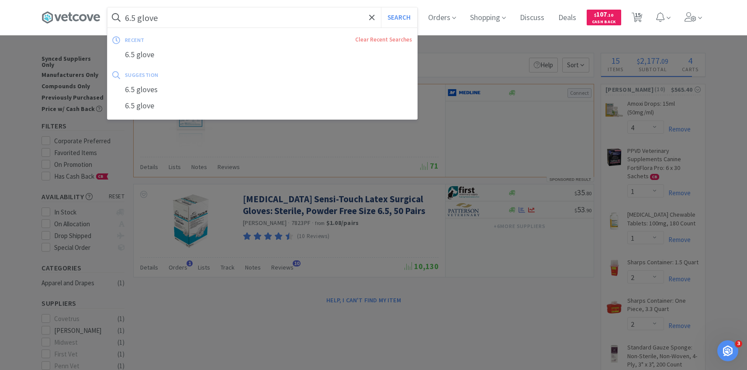
click at [159, 22] on input "6.5 glove" at bounding box center [262, 17] width 310 height 20
click at [172, 22] on input "6.5 glove" at bounding box center [262, 17] width 310 height 20
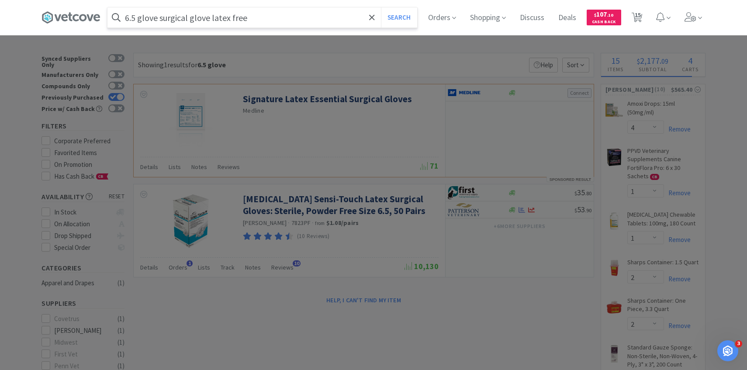
type input "6.5 glove surgical glove latex free"
click at [381, 7] on button "Search" at bounding box center [399, 17] width 36 height 20
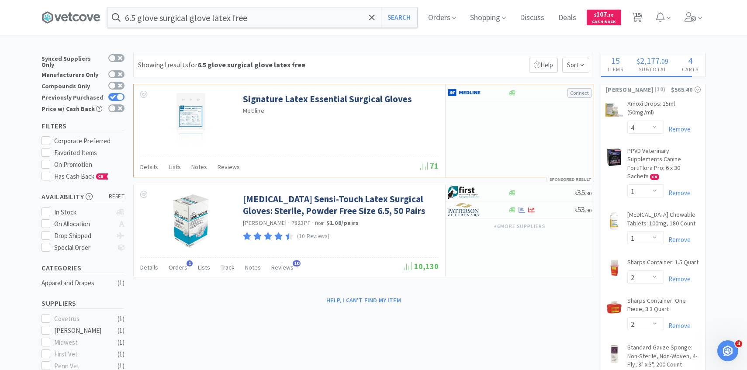
click at [118, 94] on div at bounding box center [120, 96] width 7 height 7
checkbox input "false"
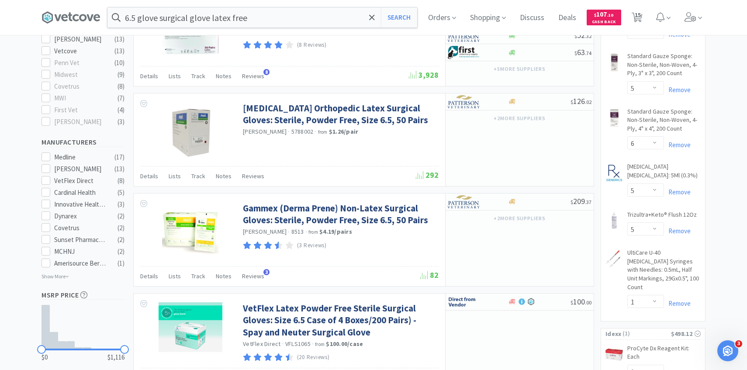
scroll to position [294, 0]
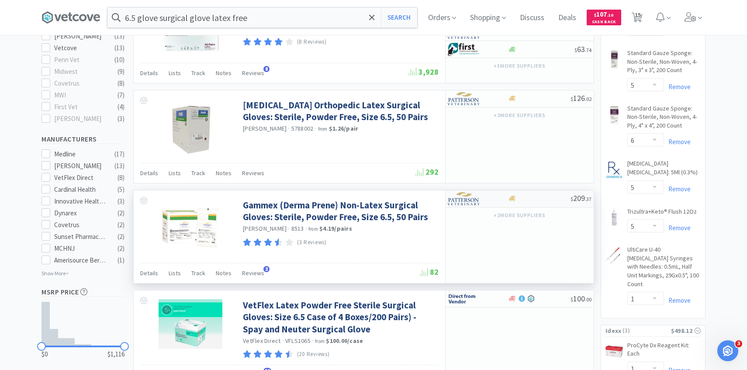
click at [475, 202] on img at bounding box center [464, 198] width 33 height 13
select select "1"
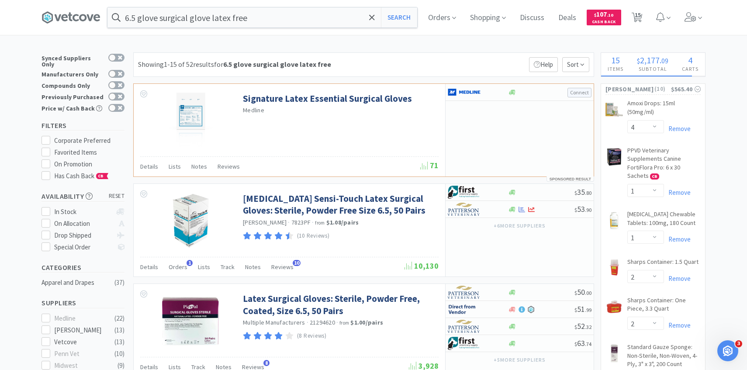
scroll to position [0, 0]
click at [635, 10] on span "15" at bounding box center [637, 14] width 6 height 35
select select "10"
select select "5"
select select "10"
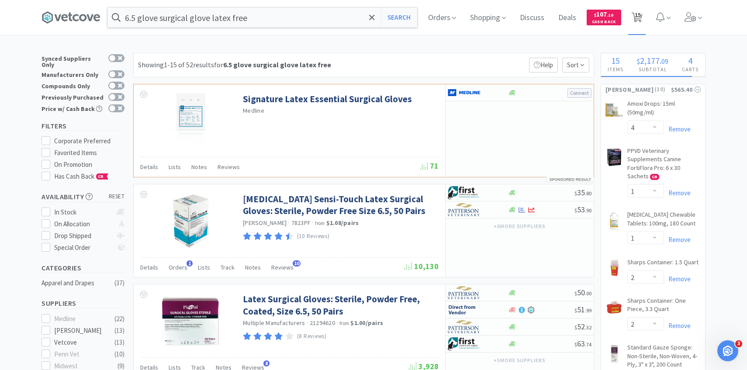
select select "1"
select select "4"
select select "1"
select select "2"
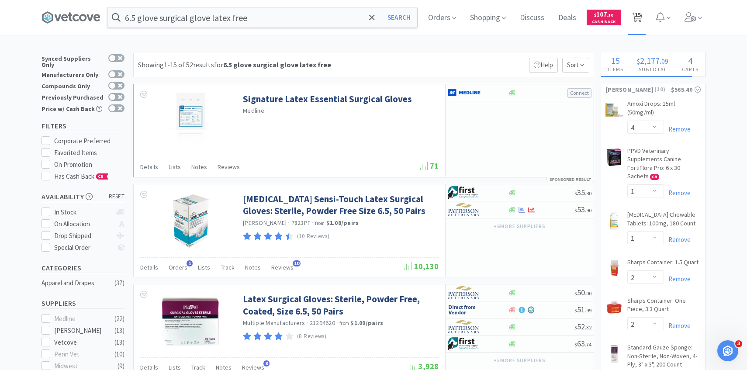
select select "2"
select select "5"
select select "6"
select select "5"
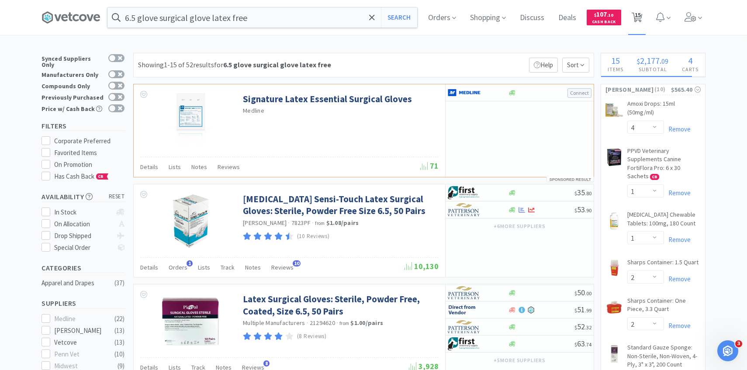
select select "1"
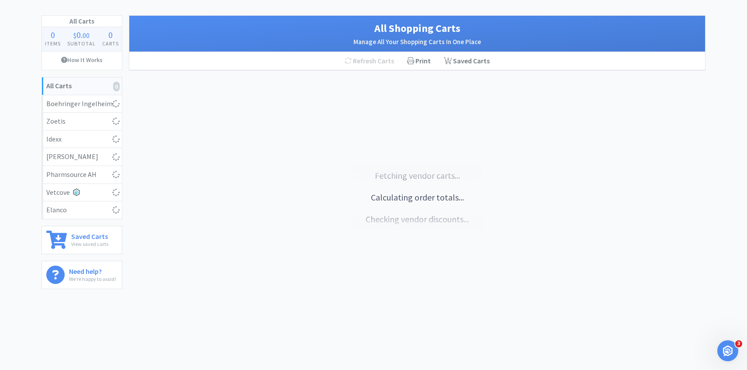
select select "10"
select select "5"
select select "10"
select select "1"
select select "4"
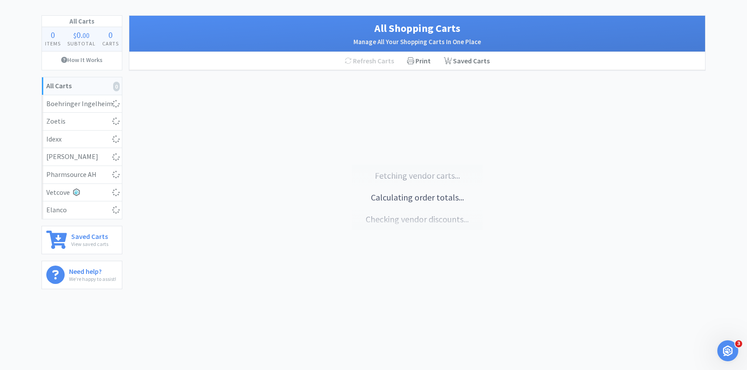
select select "1"
select select "2"
select select "5"
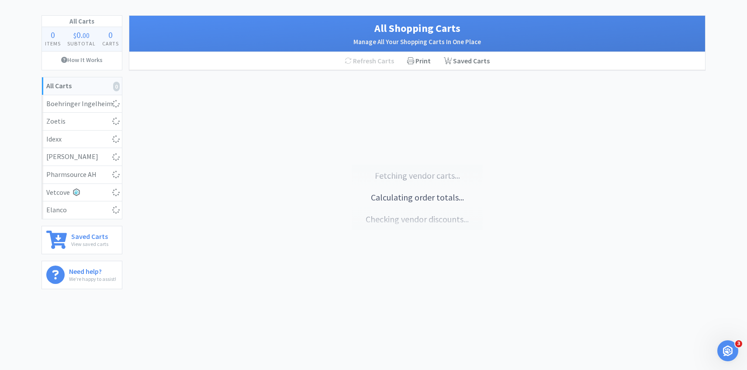
select select "6"
select select "5"
select select "1"
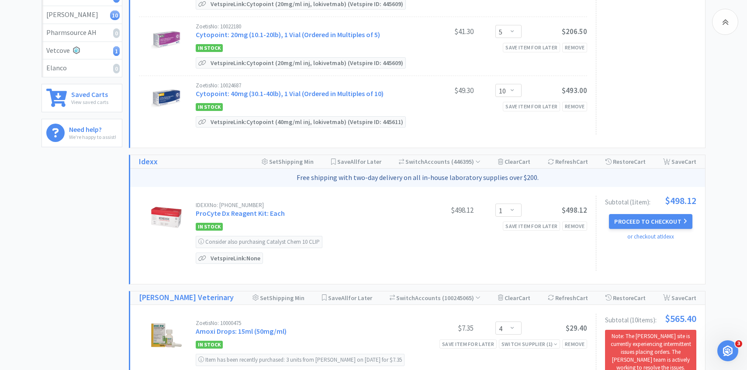
scroll to position [186, 0]
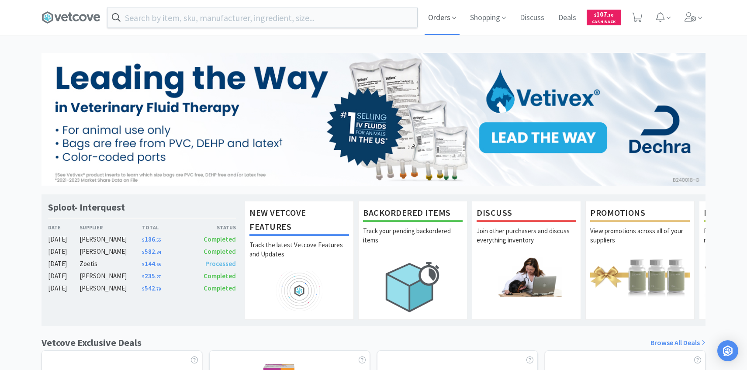
click at [433, 30] on span "Orders" at bounding box center [441, 17] width 35 height 35
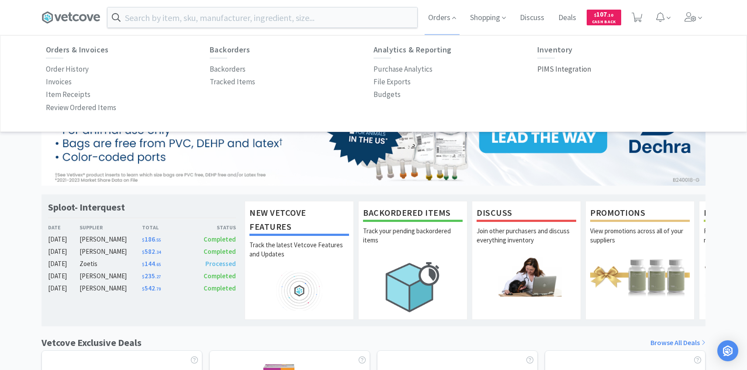
click at [564, 64] on p "PIMS Integration" at bounding box center [564, 69] width 54 height 12
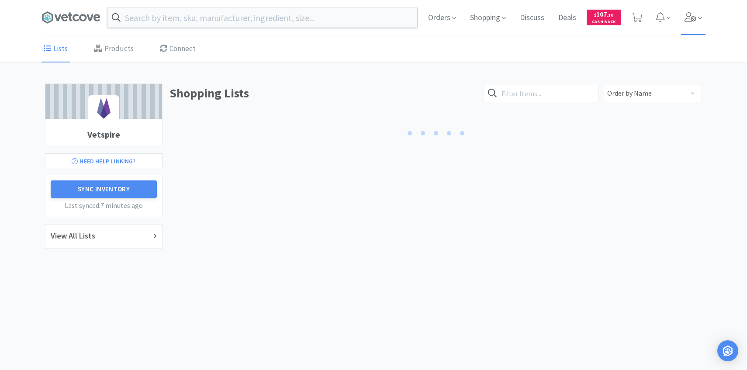
click at [697, 13] on span at bounding box center [693, 17] width 25 height 35
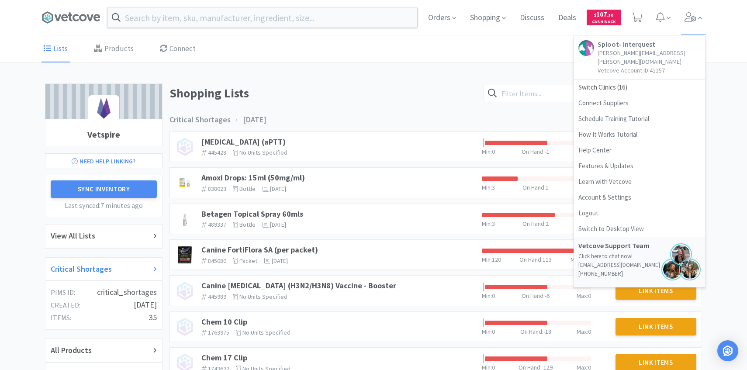
click at [107, 263] on h2 "Critical Shortages" at bounding box center [81, 269] width 61 height 13
